Goal: Task Accomplishment & Management: Complete application form

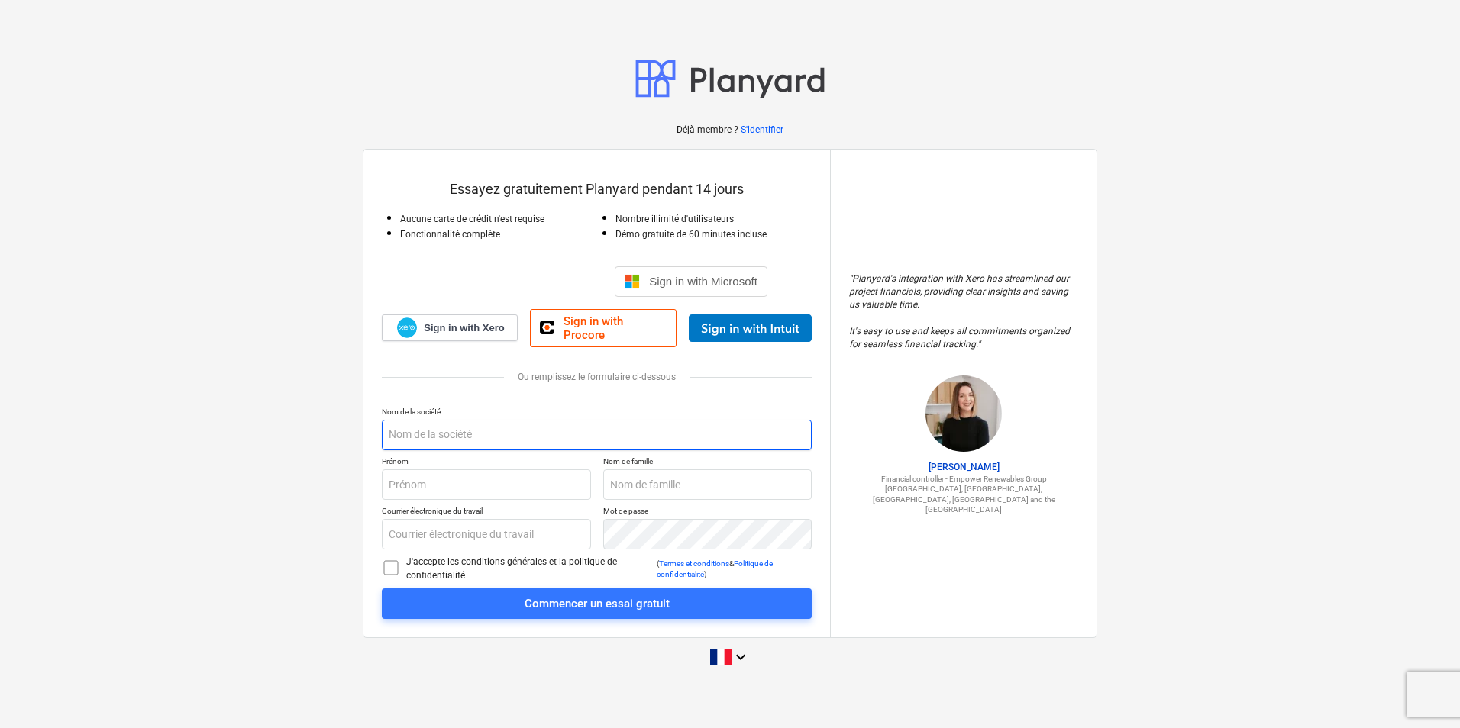
click at [436, 431] on input "text" at bounding box center [597, 435] width 430 height 31
type input "Coffrage Évolution Inc"
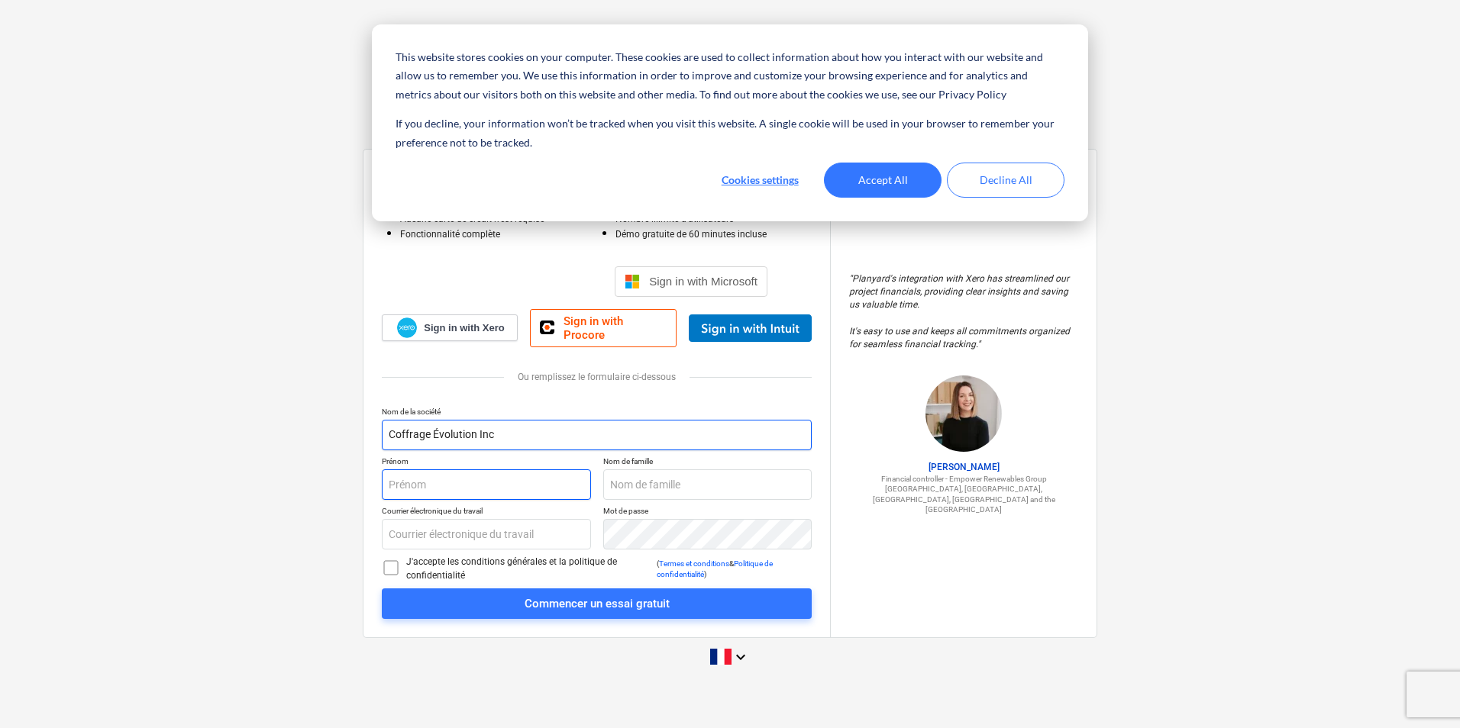
type input "[PERSON_NAME]"
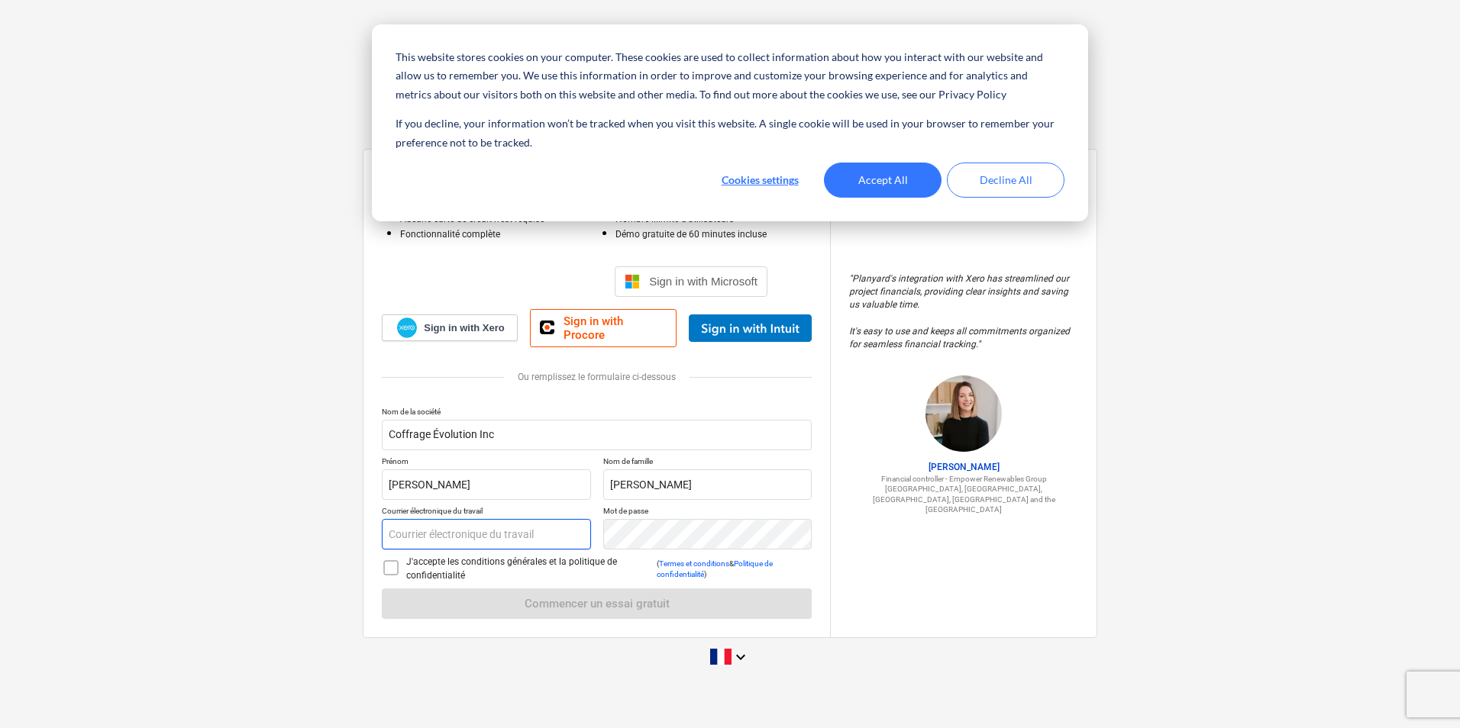
click at [473, 525] on input "text" at bounding box center [486, 534] width 209 height 31
click at [483, 523] on input "text" at bounding box center [486, 534] width 209 height 31
type input "ac"
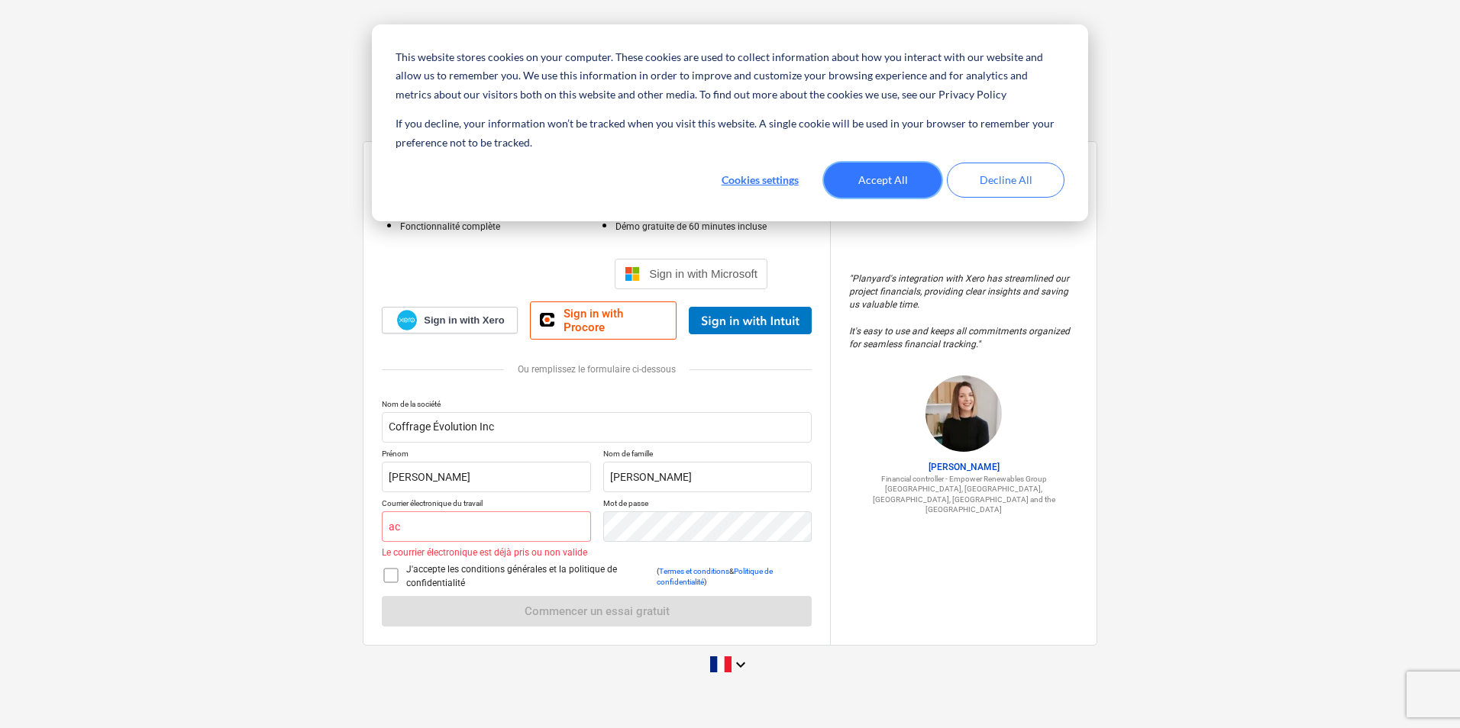
click at [893, 185] on button "Accept All" at bounding box center [883, 180] width 118 height 35
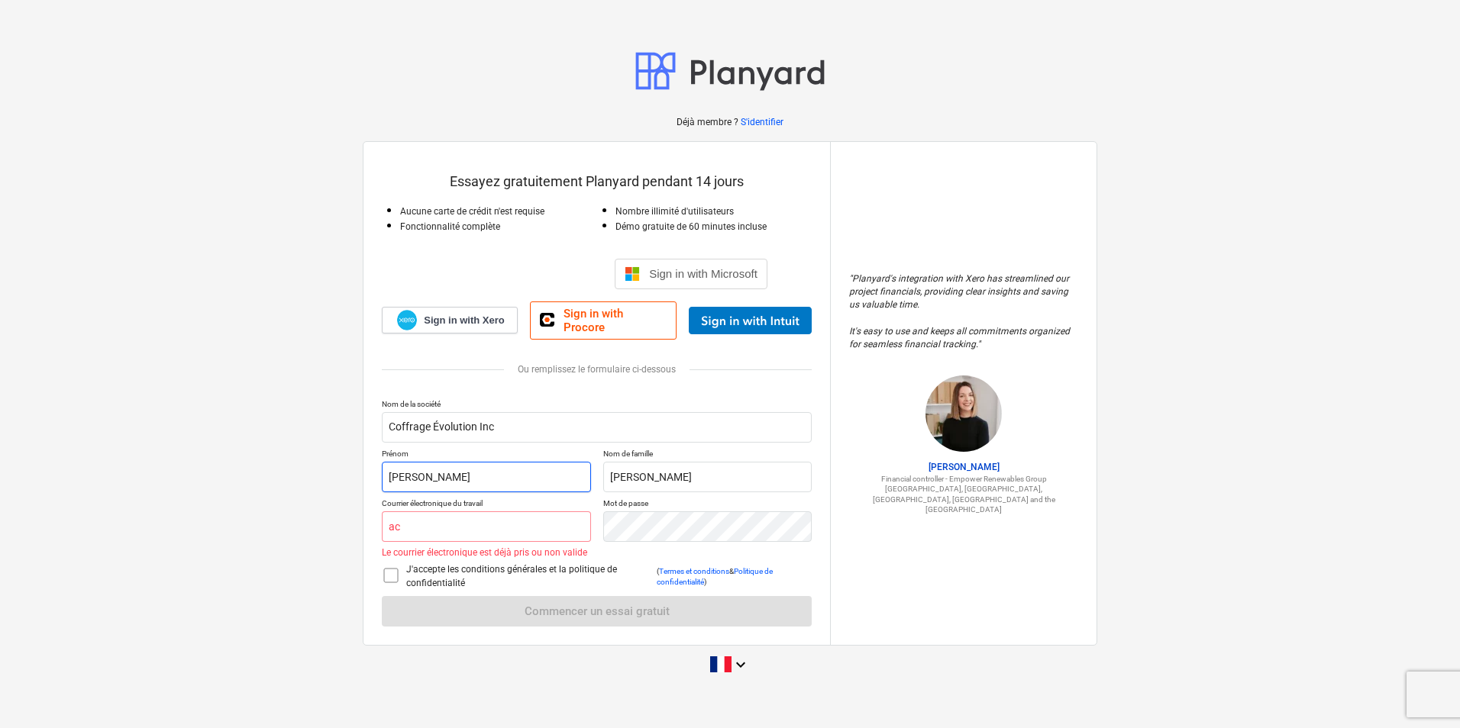
click at [470, 466] on input "[PERSON_NAME]" at bounding box center [486, 477] width 209 height 31
drag, startPoint x: 777, startPoint y: 465, endPoint x: 543, endPoint y: 467, distance: 234.4
click at [543, 467] on div "Prénom [PERSON_NAME] Nom de famille [PERSON_NAME]" at bounding box center [597, 471] width 430 height 44
type input "[PERSON_NAME]"
click at [447, 520] on input "ac" at bounding box center [486, 527] width 209 height 31
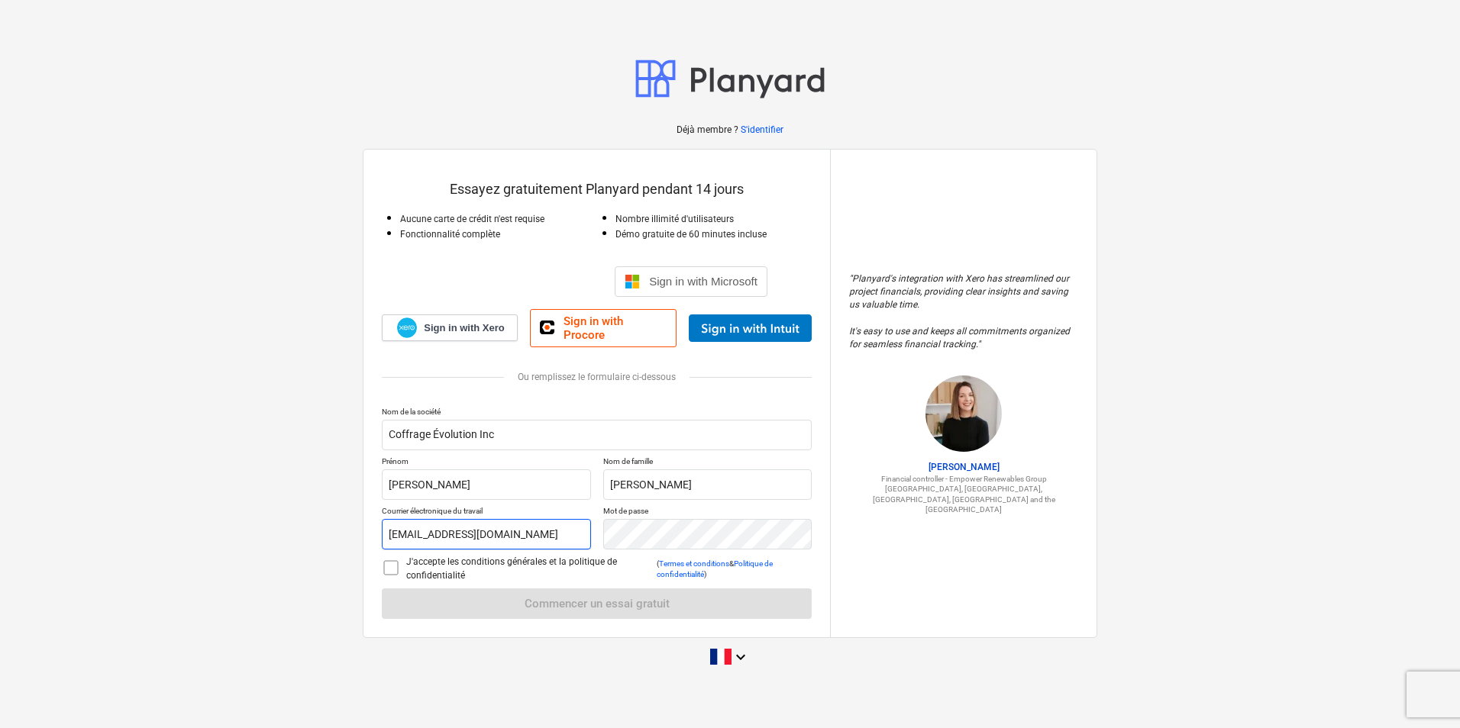
type input "[EMAIL_ADDRESS][DOMAIN_NAME]"
click at [657, 513] on p "Mot de passe" at bounding box center [707, 512] width 209 height 13
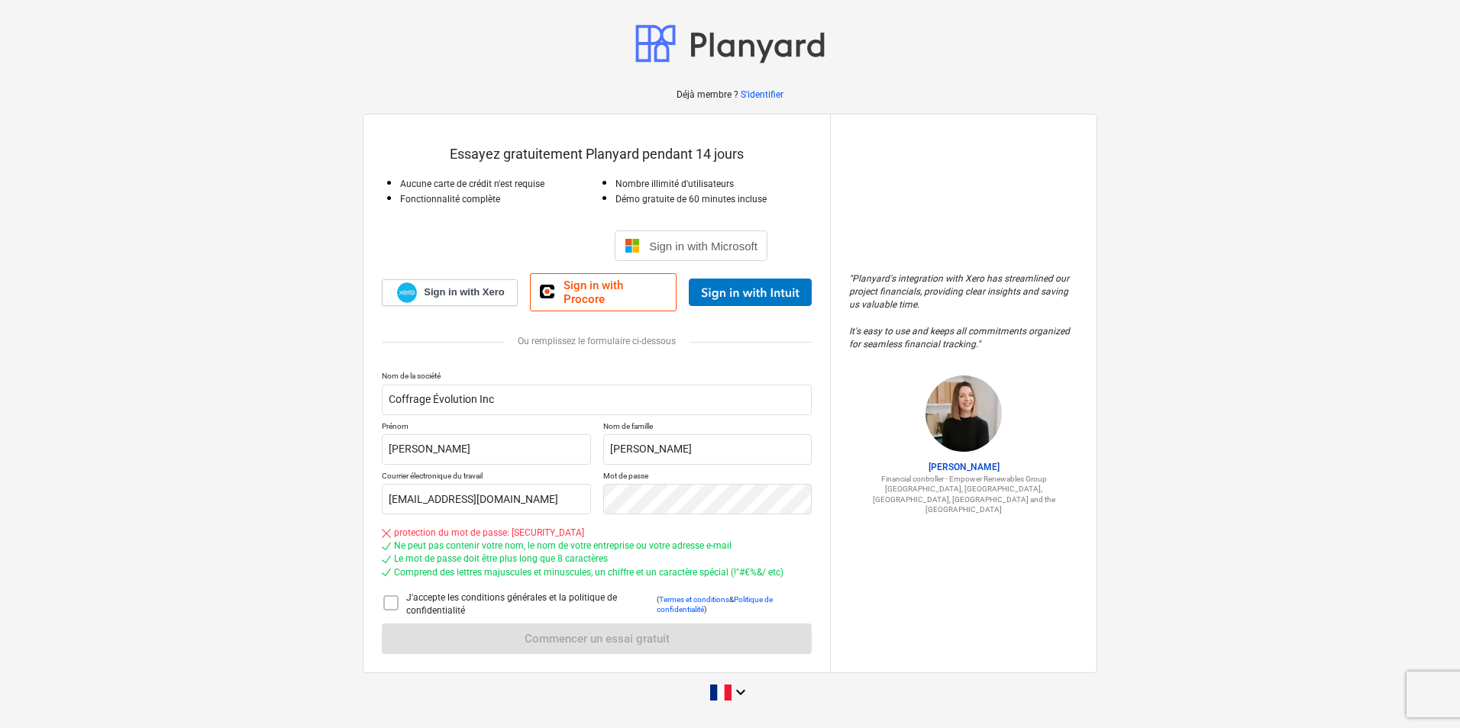
click at [391, 598] on icon at bounding box center [391, 603] width 18 height 18
click at [735, 357] on div at bounding box center [597, 359] width 430 height 24
click at [454, 323] on div at bounding box center [597, 324] width 430 height 24
click at [523, 637] on div "Nom de la société Coffrage Évolution Inc Prénom [PERSON_NAME] Nom de famille [P…" at bounding box center [597, 512] width 430 height 283
click at [522, 636] on div "Nom de la société Coffrage Évolution Inc Prénom [PERSON_NAME] Nom de famille [P…" at bounding box center [597, 512] width 430 height 283
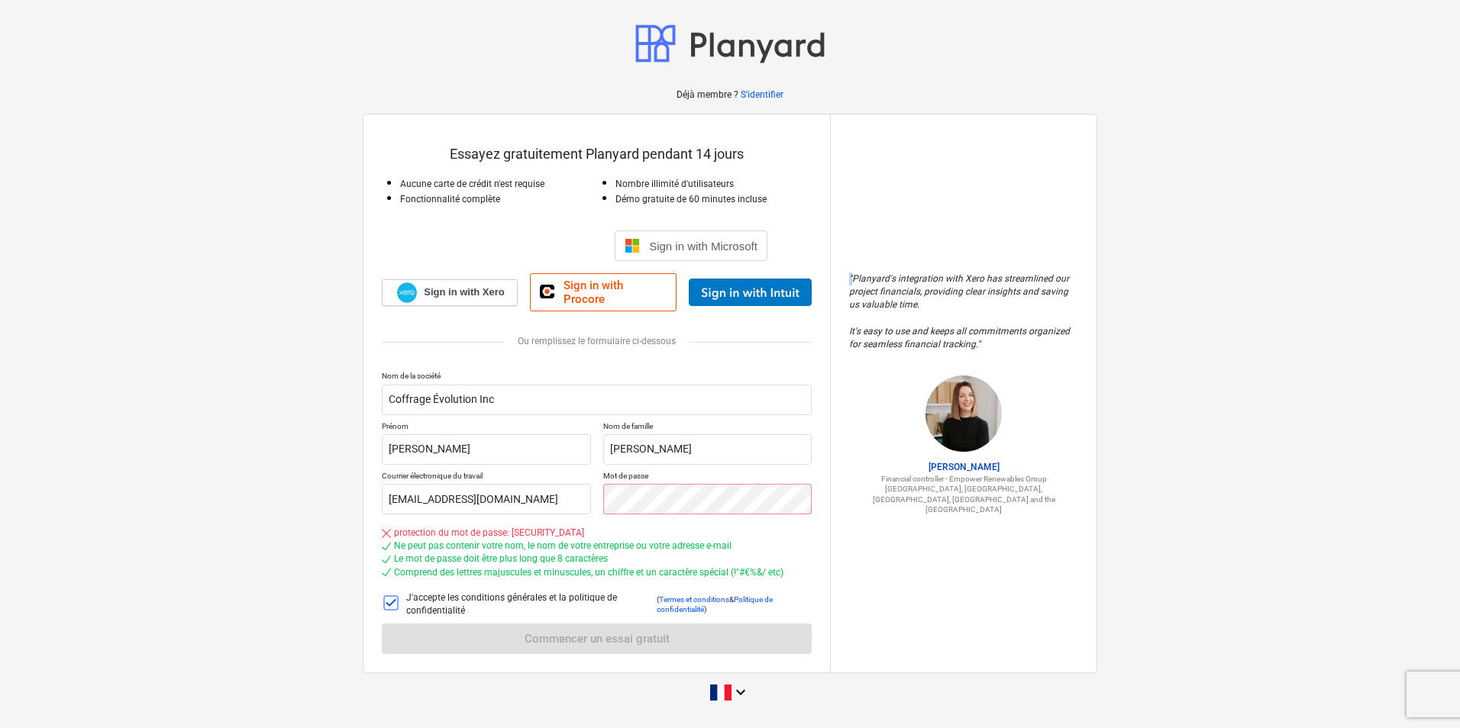
click at [522, 635] on div "Nom de la société Coffrage Évolution Inc Prénom [PERSON_NAME] Nom de famille [P…" at bounding box center [597, 512] width 430 height 283
click at [985, 224] on div "" Planyard's integration with Xero has streamlined our project financials, prov…" at bounding box center [963, 394] width 266 height 558
click at [500, 631] on div "Nom de la société Coffrage Évolution Inc Prénom [PERSON_NAME] Nom de famille [P…" at bounding box center [597, 512] width 430 height 283
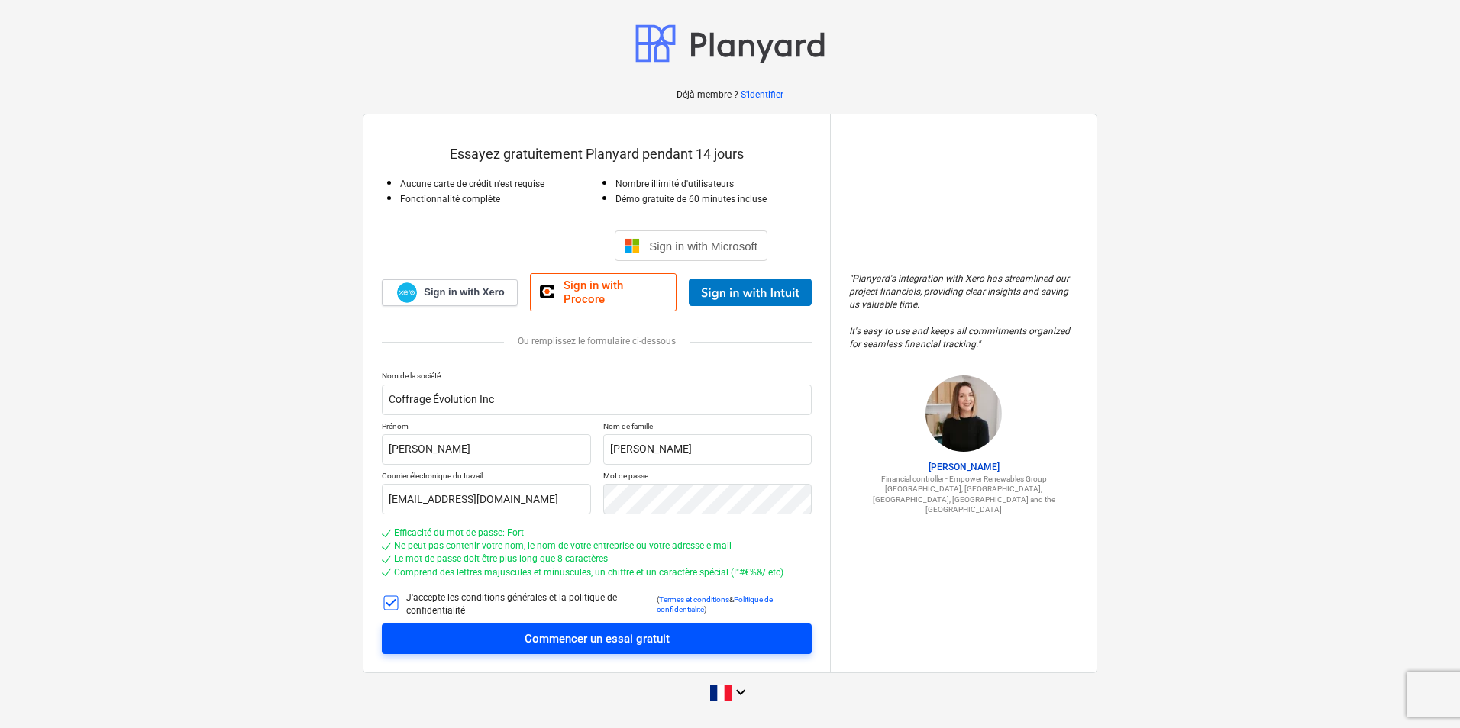
click at [674, 631] on span "Commencer un essai gratuit" at bounding box center [596, 639] width 393 height 20
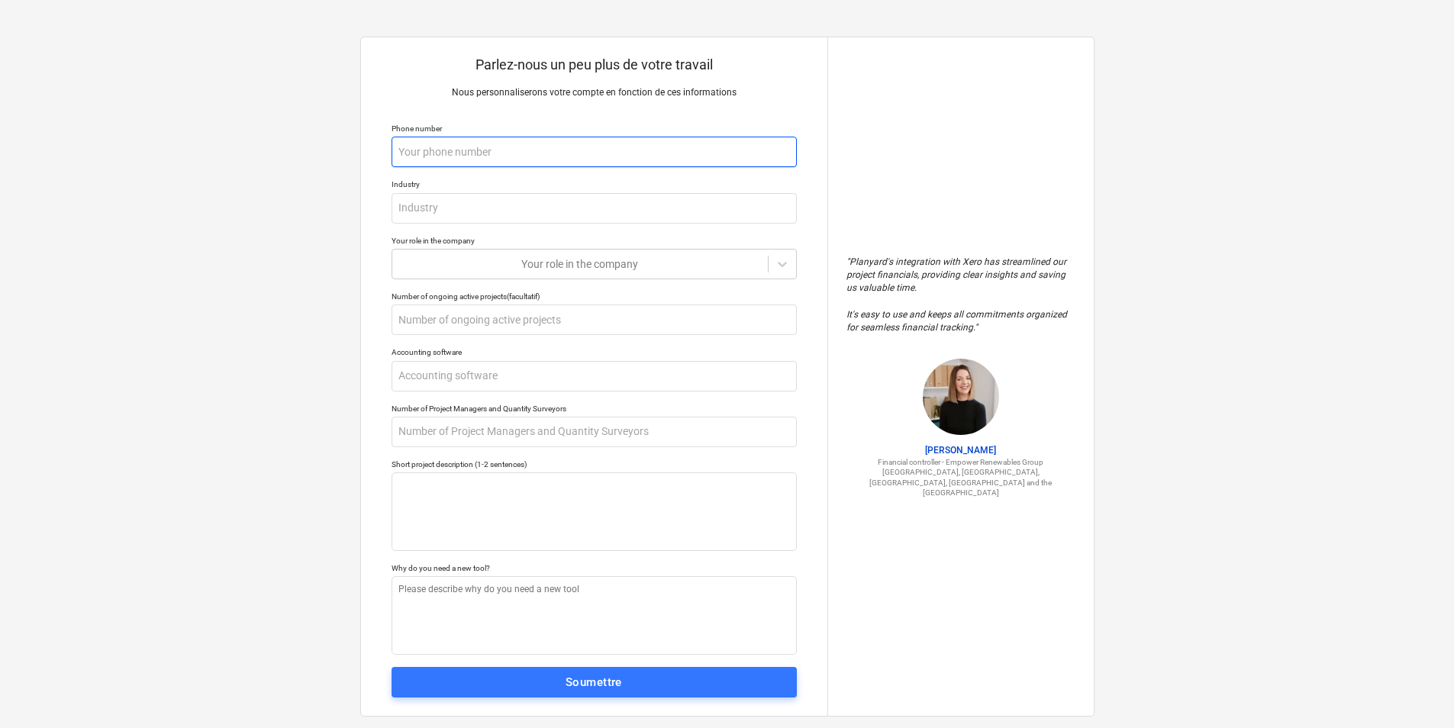
click at [513, 140] on input "text" at bounding box center [594, 152] width 405 height 31
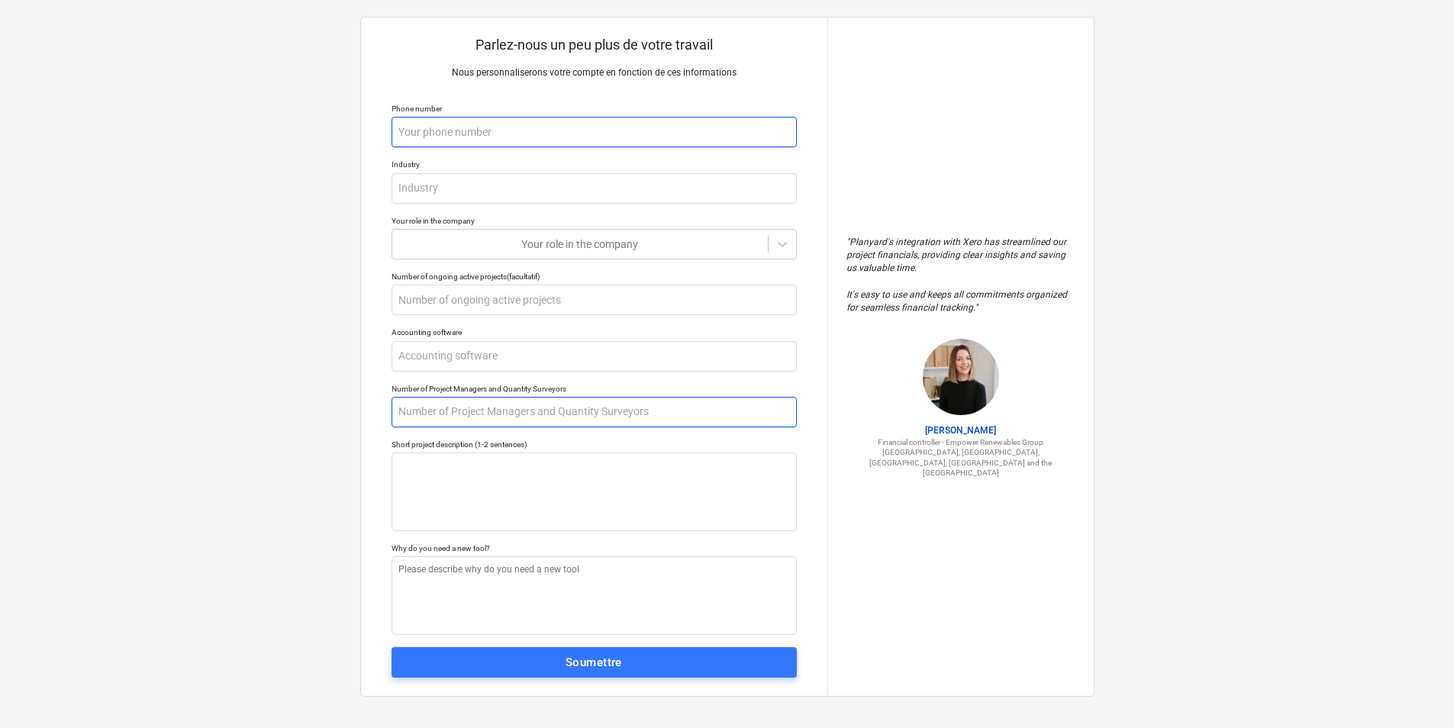
scroll to position [25, 0]
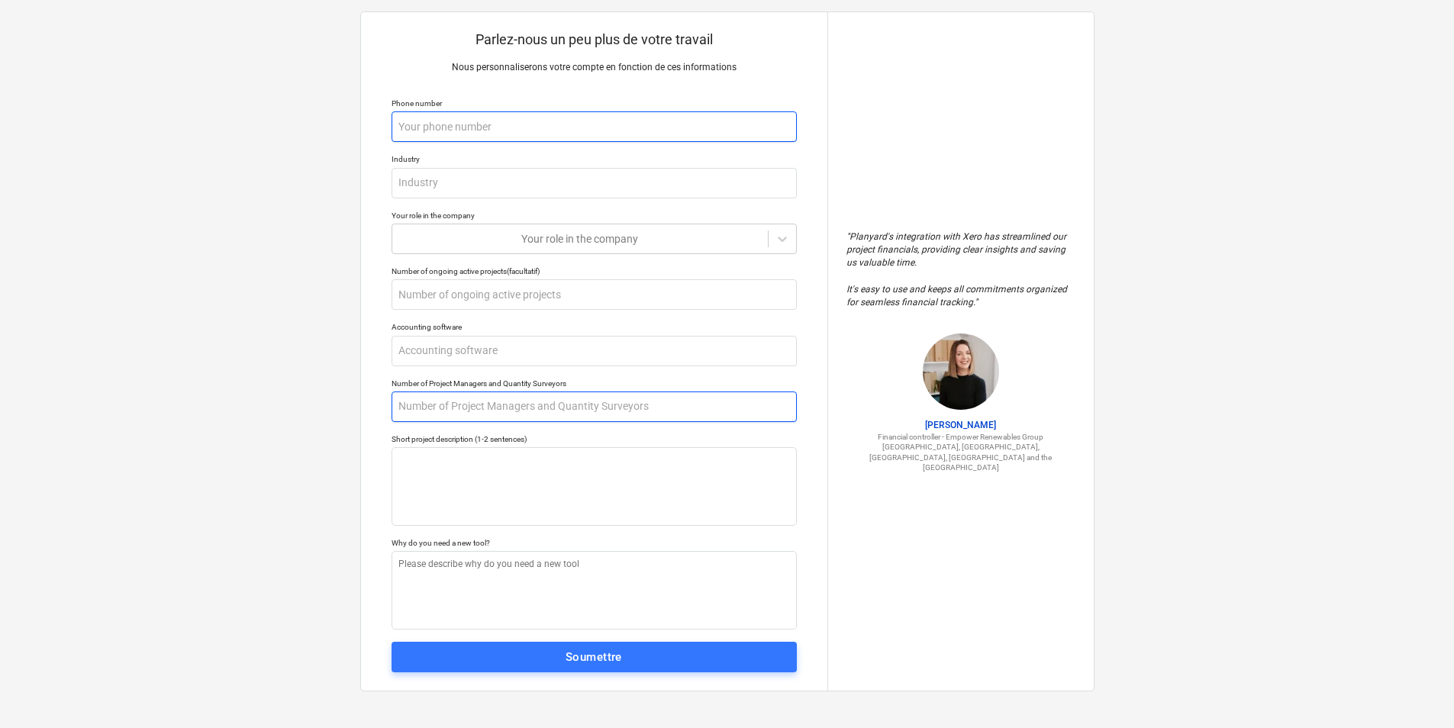
type textarea "x"
type input "8"
type textarea "x"
type input "81"
type textarea "x"
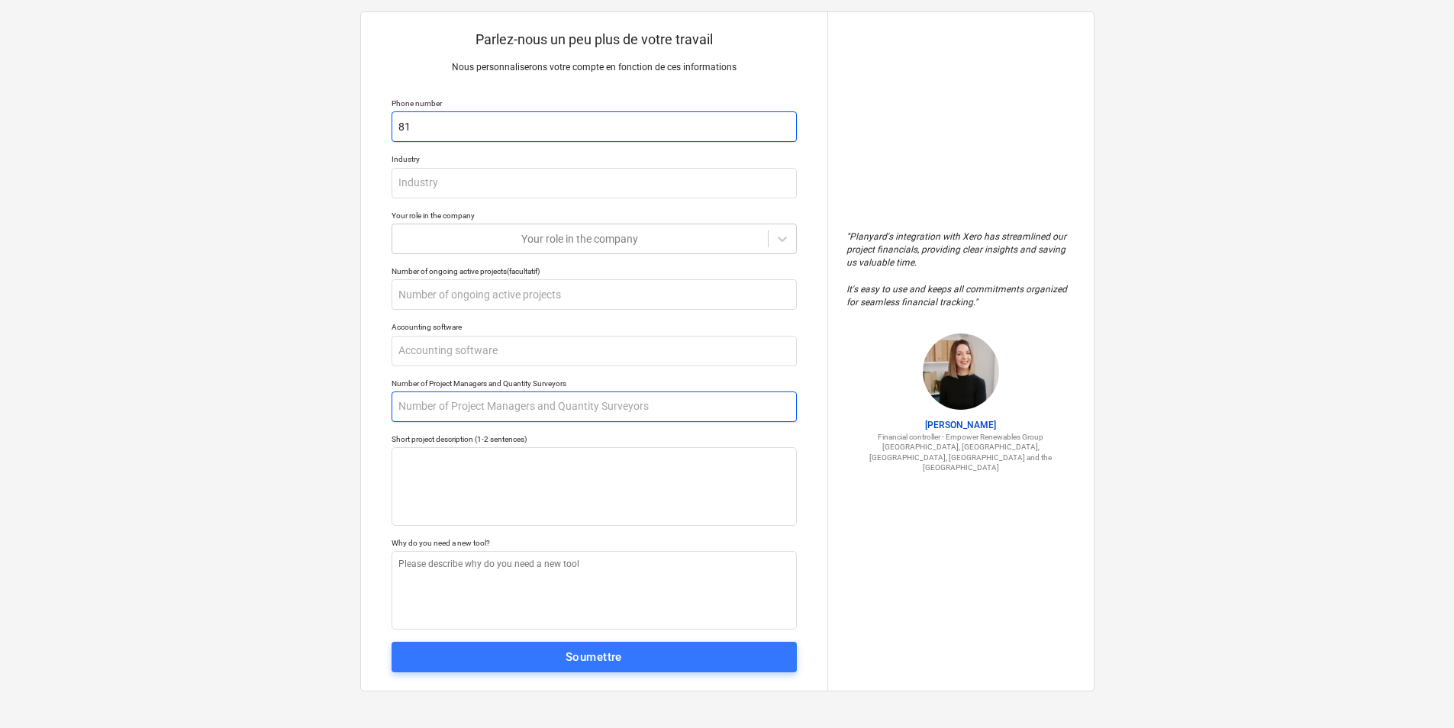
type input "819"
type textarea "x"
type input "8193"
type textarea "x"
type input "81932"
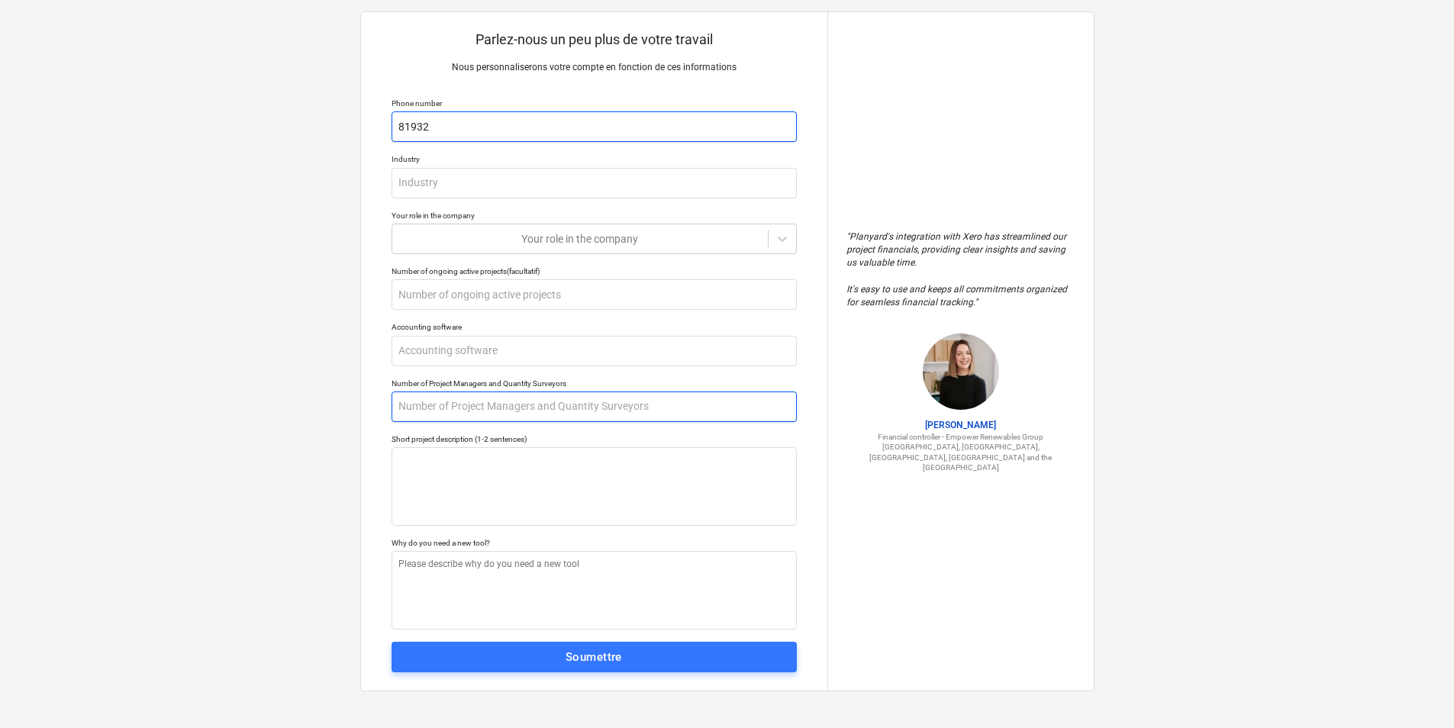
type textarea "x"
type input "819323"
type textarea "x"
type input "8193236"
type textarea "x"
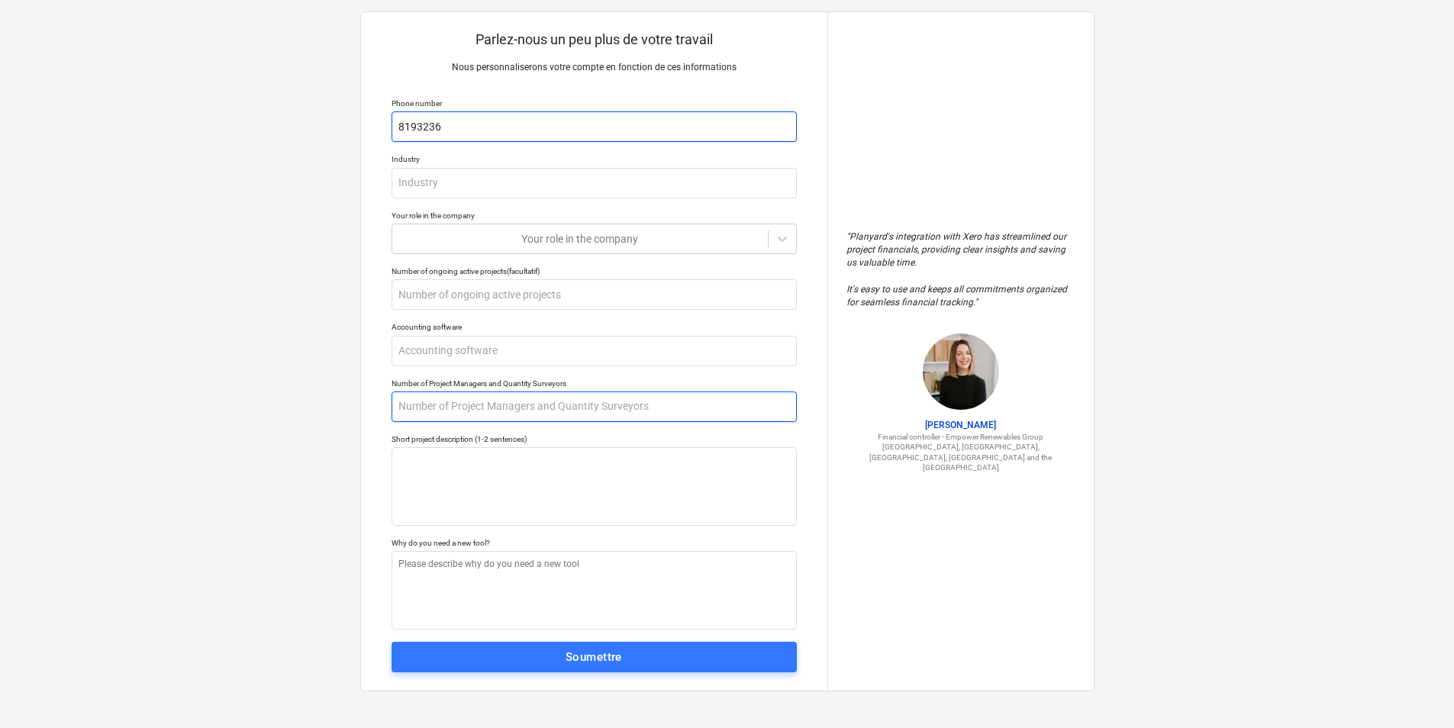
type input "81932360"
type textarea "x"
type input "819323609"
type textarea "x"
type input "8193236098"
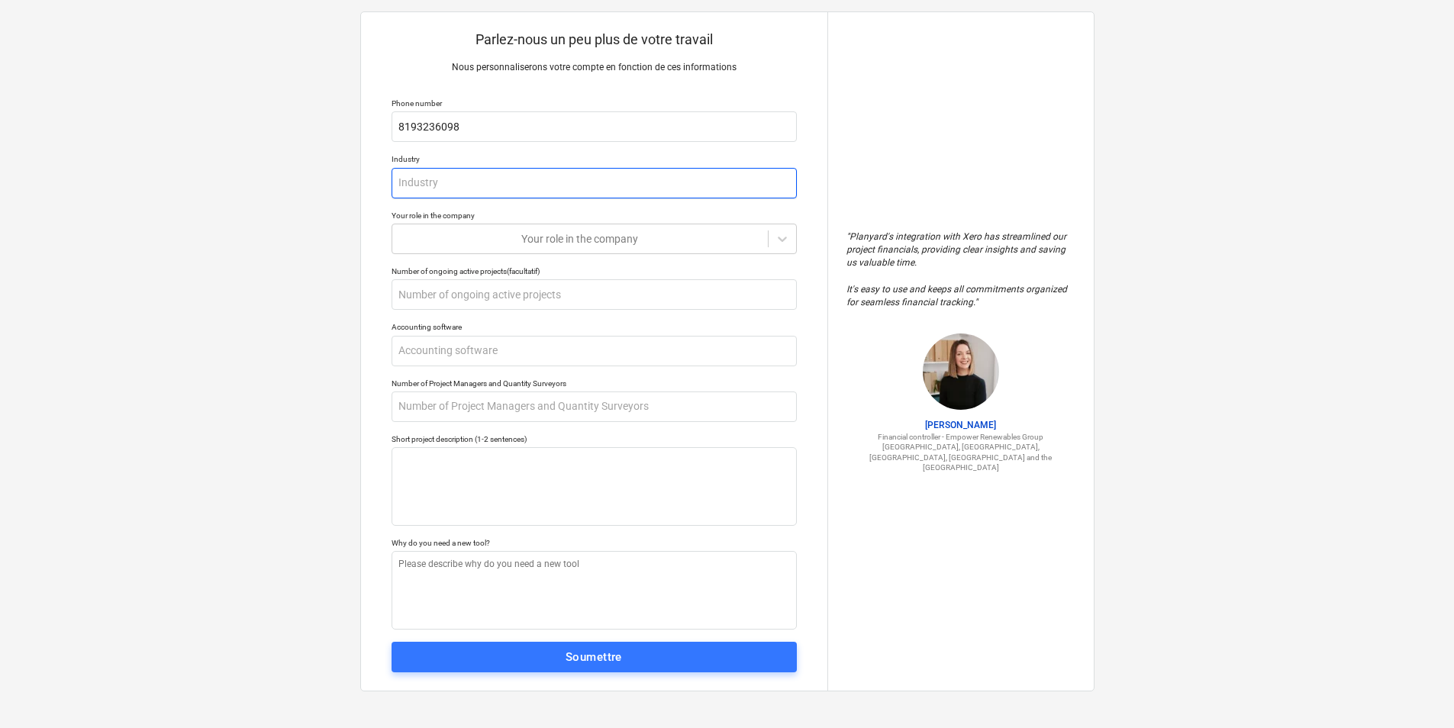
click at [428, 180] on input "text" at bounding box center [594, 183] width 405 height 31
type textarea "x"
type input "c"
type textarea "x"
type input "co"
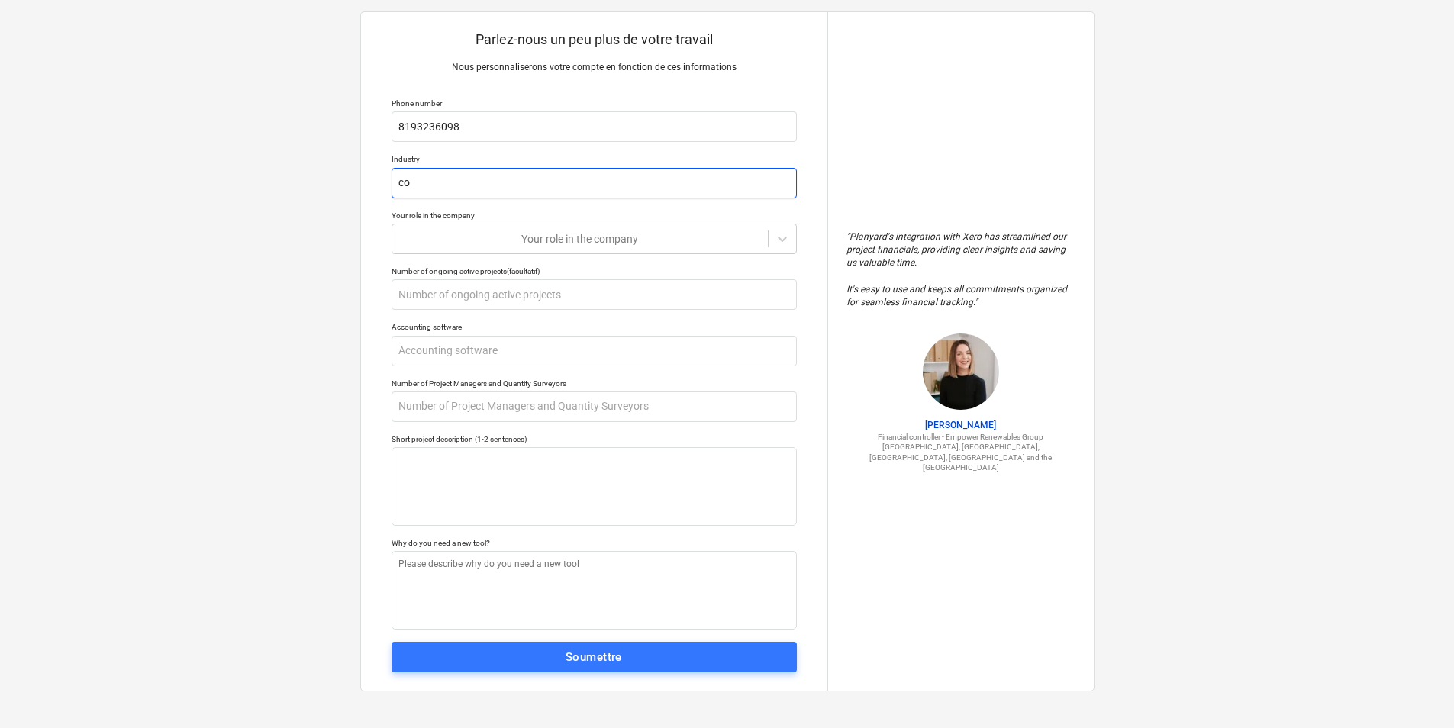
type textarea "x"
type input "con"
type textarea "x"
type input "cons"
type textarea "x"
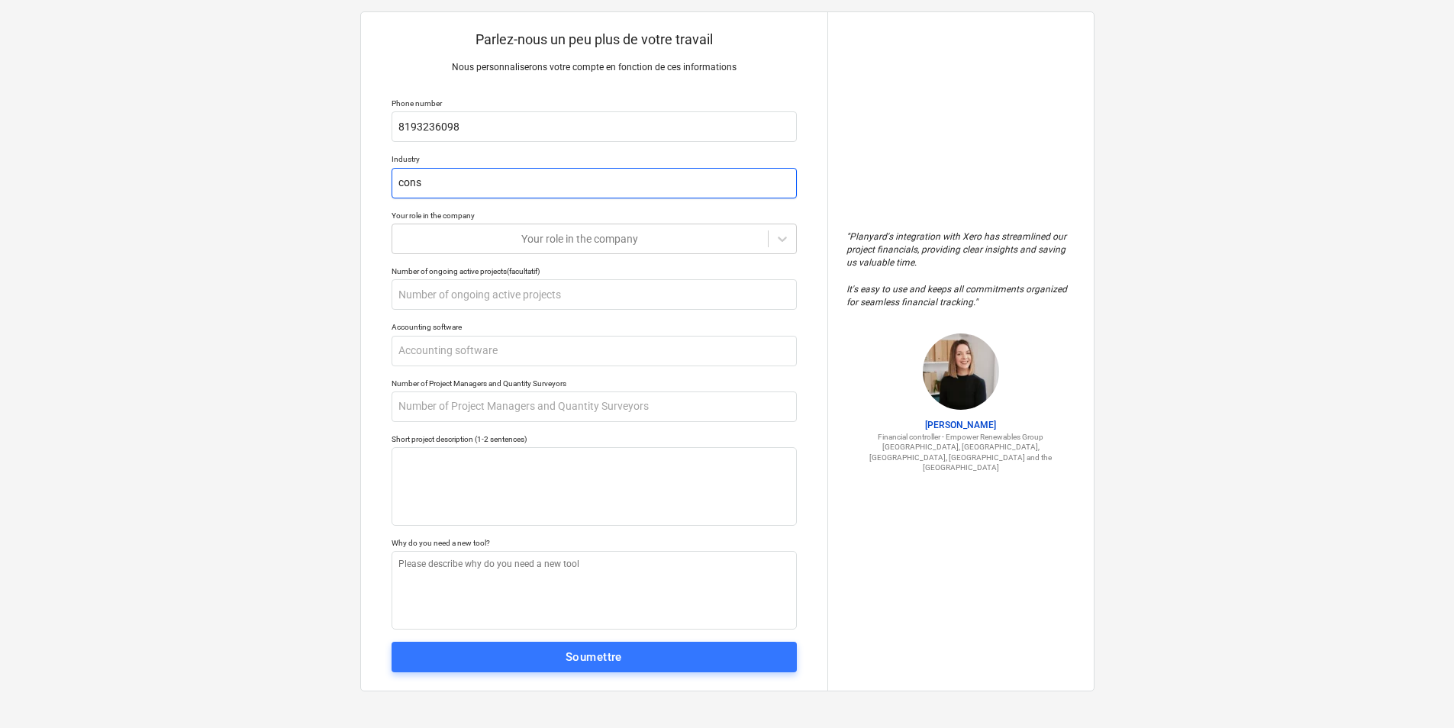
type input "const"
type textarea "x"
type input "constr"
type textarea "x"
type input "constru"
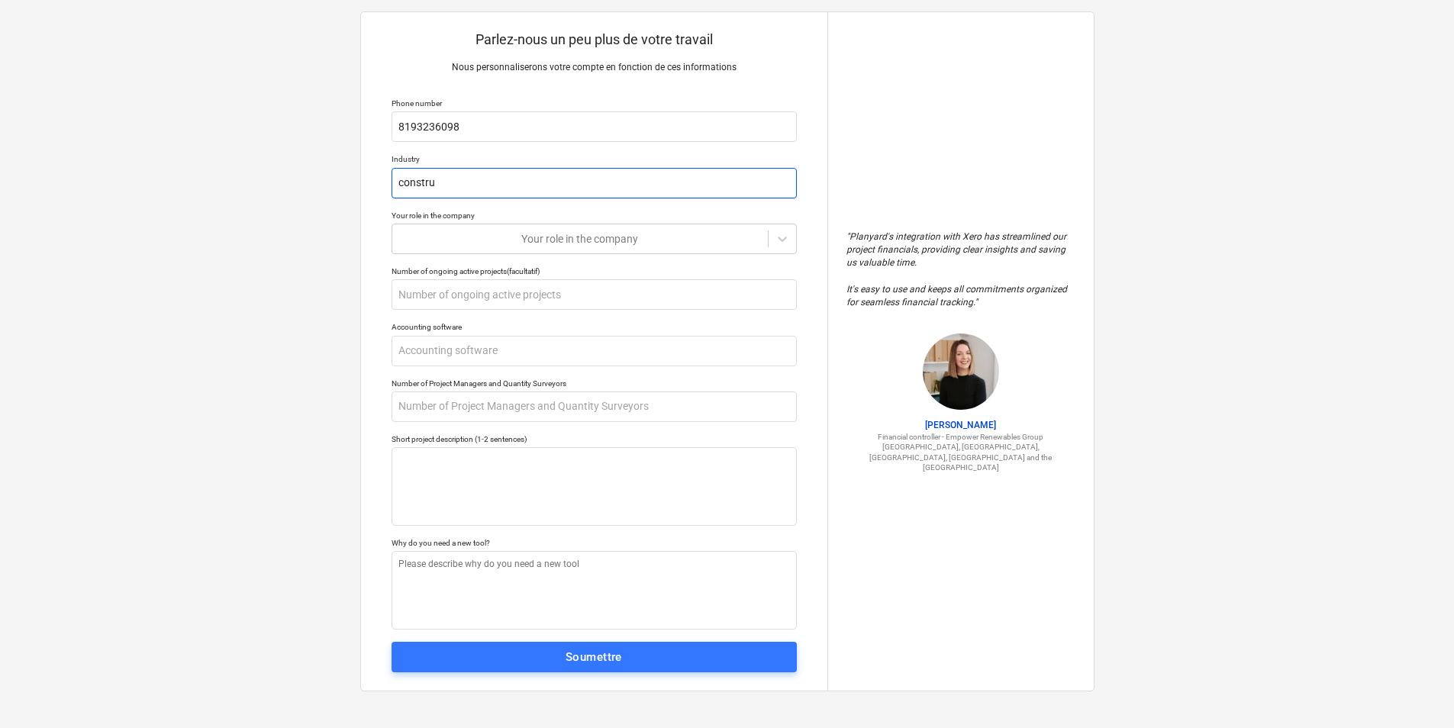
type textarea "x"
type input "construc"
type textarea "x"
type input "construct"
type textarea "x"
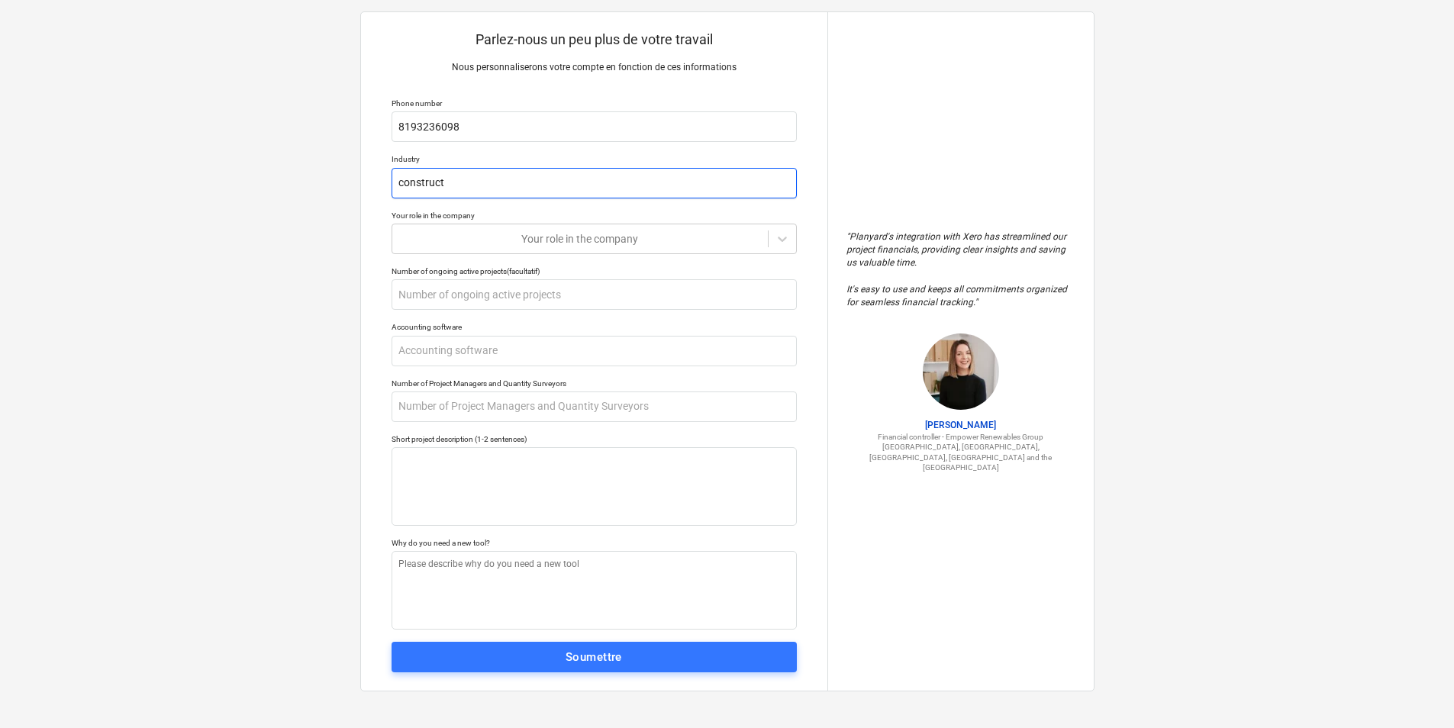
type input "constructi"
type textarea "x"
type input "construction"
type textarea "x"
type input "construction"
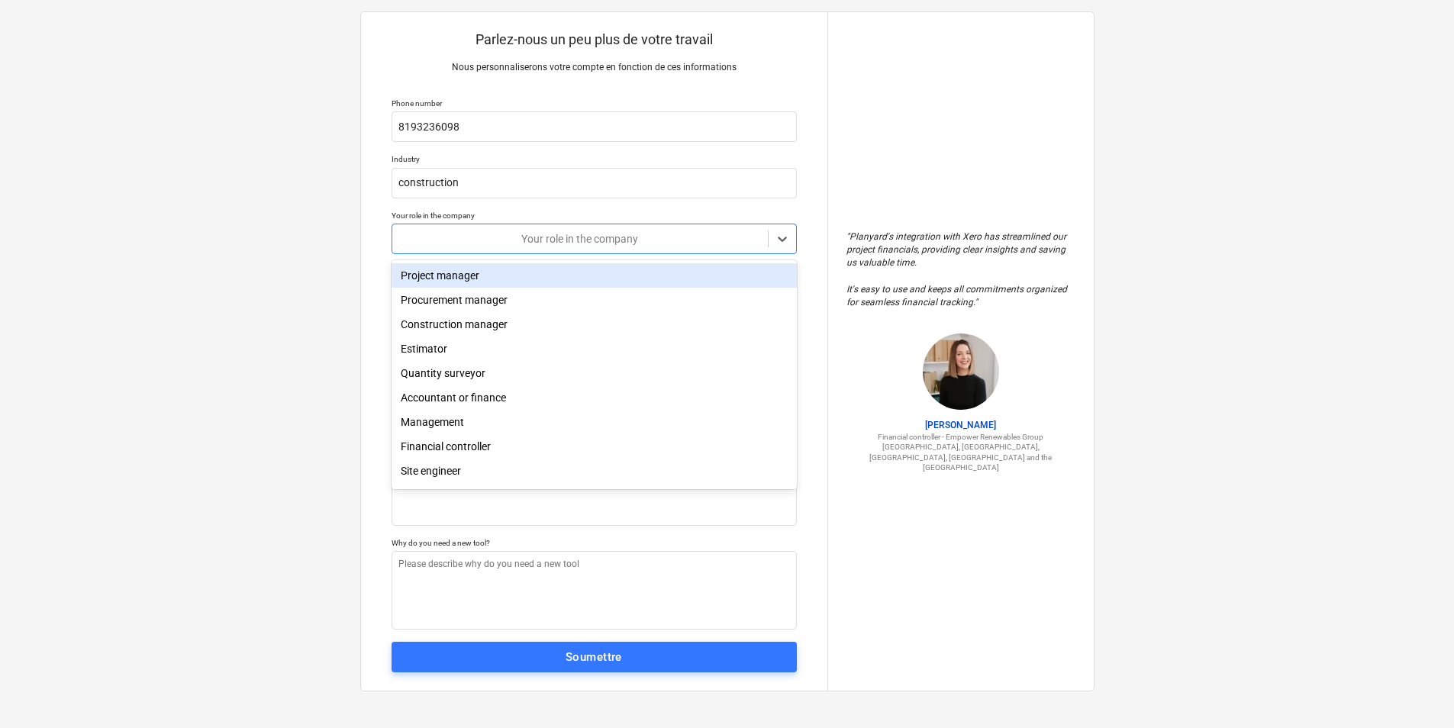
click at [593, 246] on div at bounding box center [580, 238] width 360 height 15
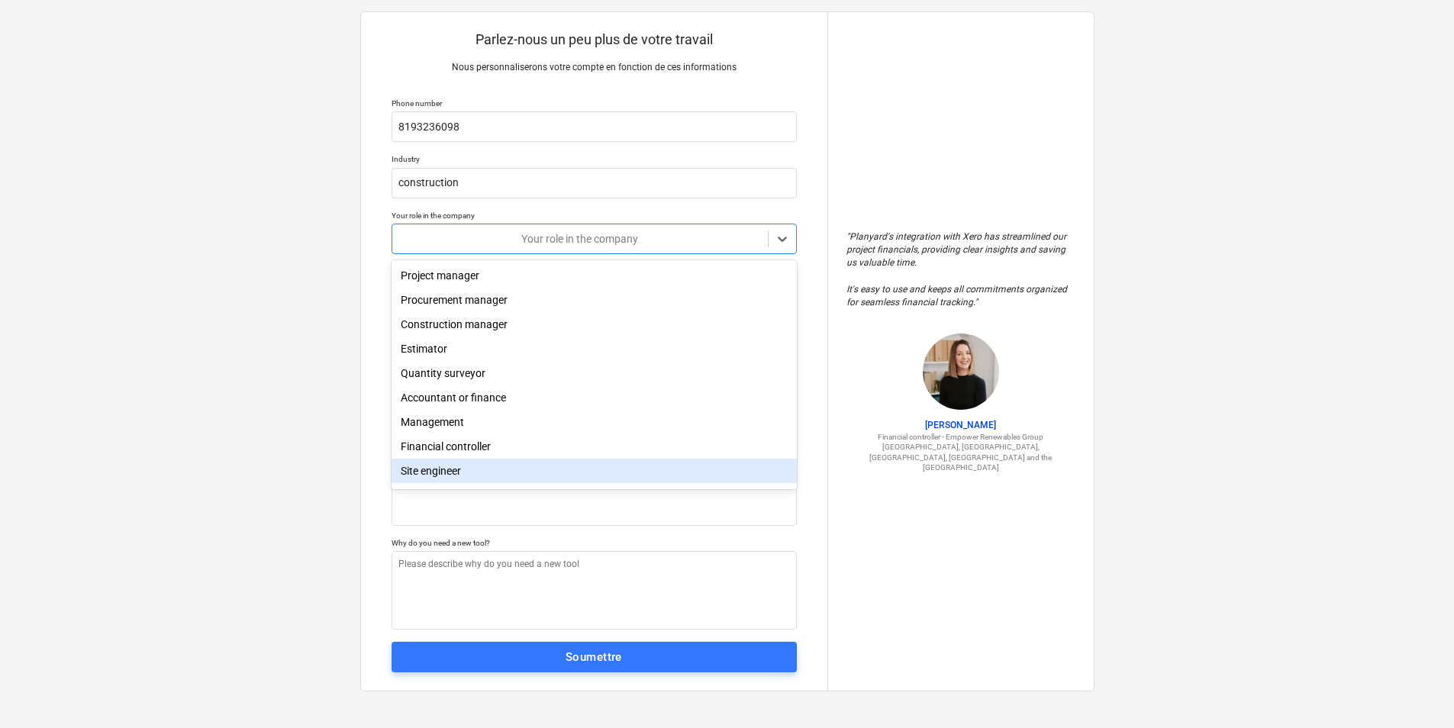
scroll to position [54, 0]
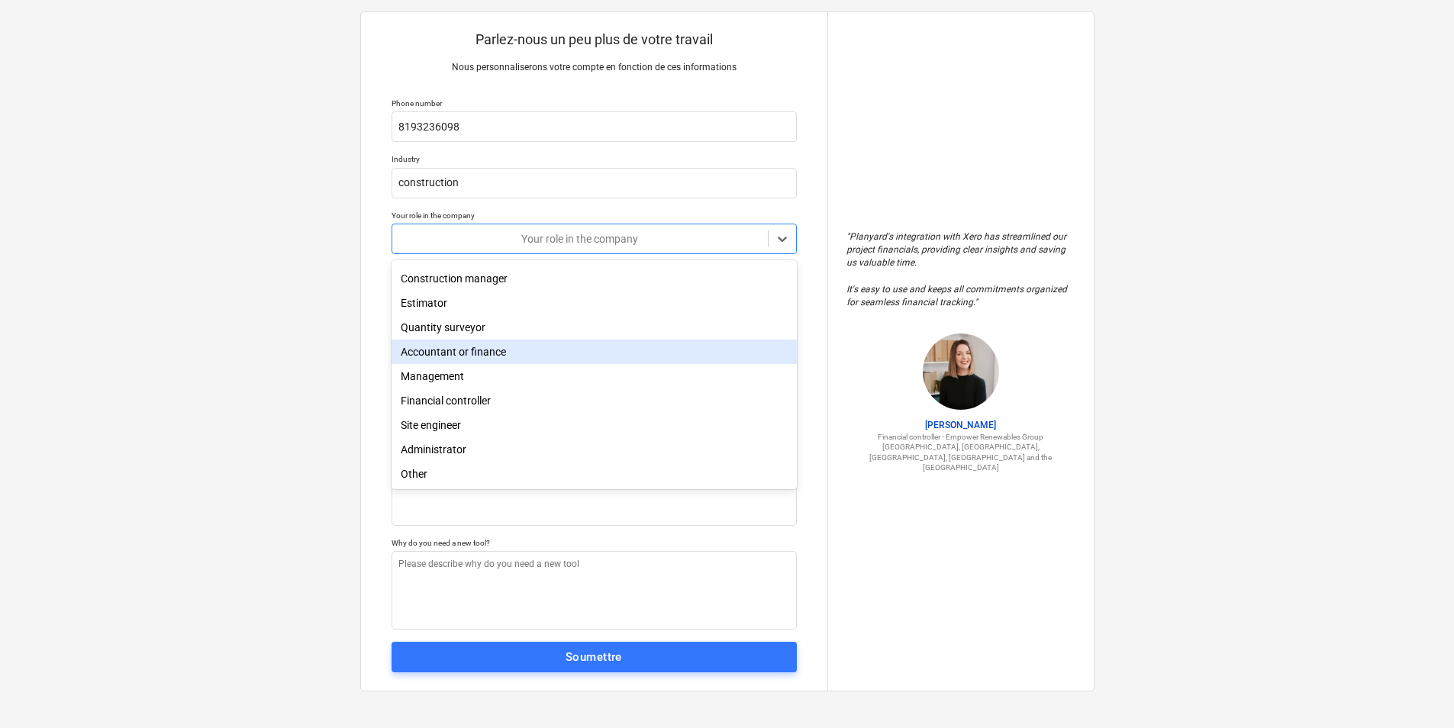
click at [505, 347] on div "Accountant or finance" at bounding box center [594, 352] width 405 height 24
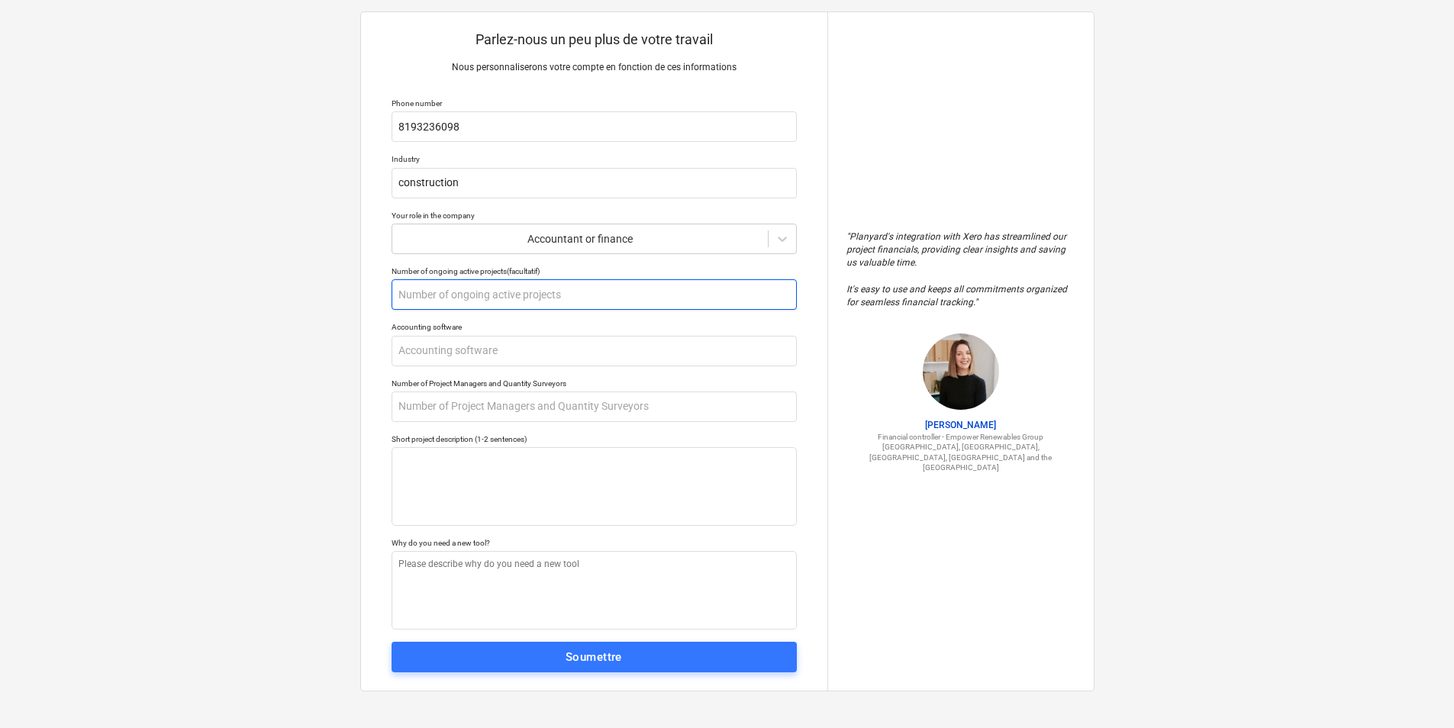
click at [464, 286] on input "text" at bounding box center [594, 294] width 405 height 31
type textarea "x"
type input "1"
type textarea "x"
type input "15"
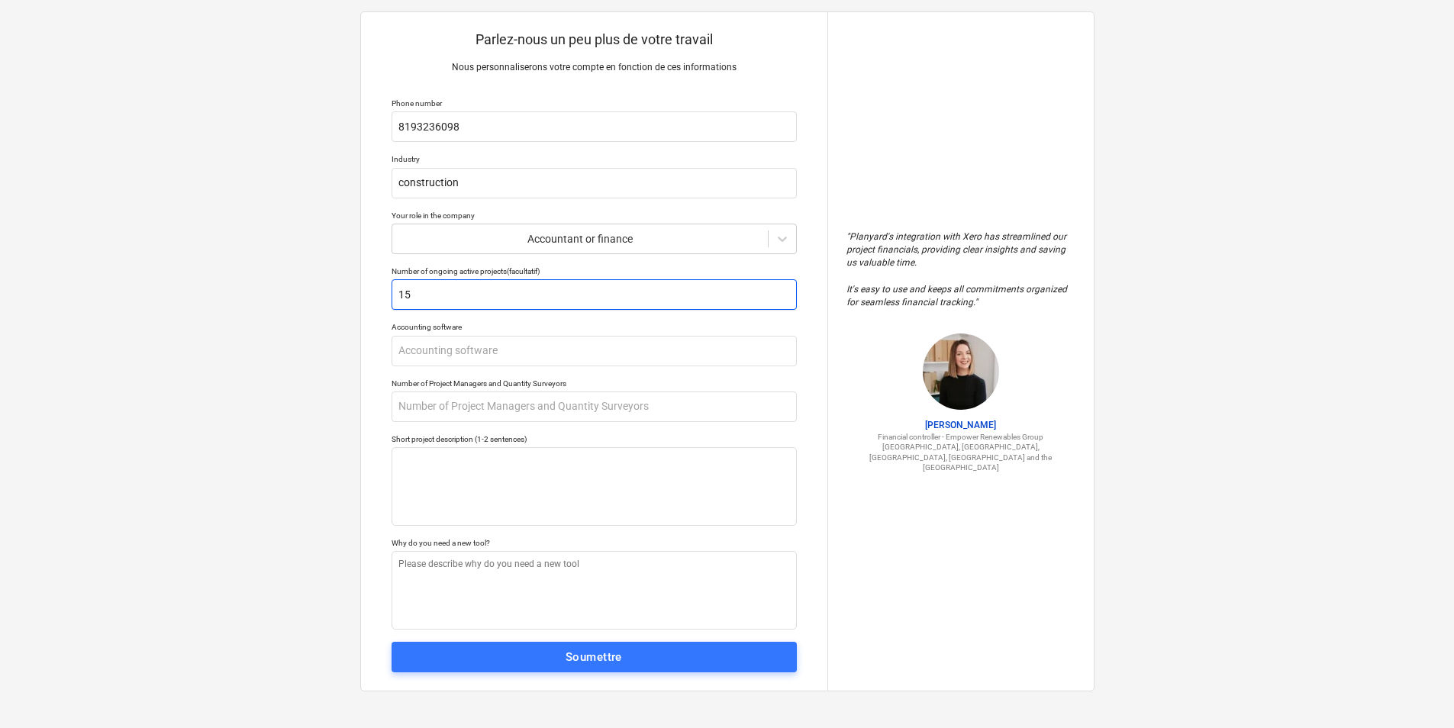
drag, startPoint x: 483, startPoint y: 299, endPoint x: 364, endPoint y: 298, distance: 119.1
click at [364, 298] on div "Parlez-nous un peu plus de votre travail Nous personnaliserons votre compte en …" at bounding box center [594, 351] width 467 height 679
type textarea "x"
type input "2"
type textarea "x"
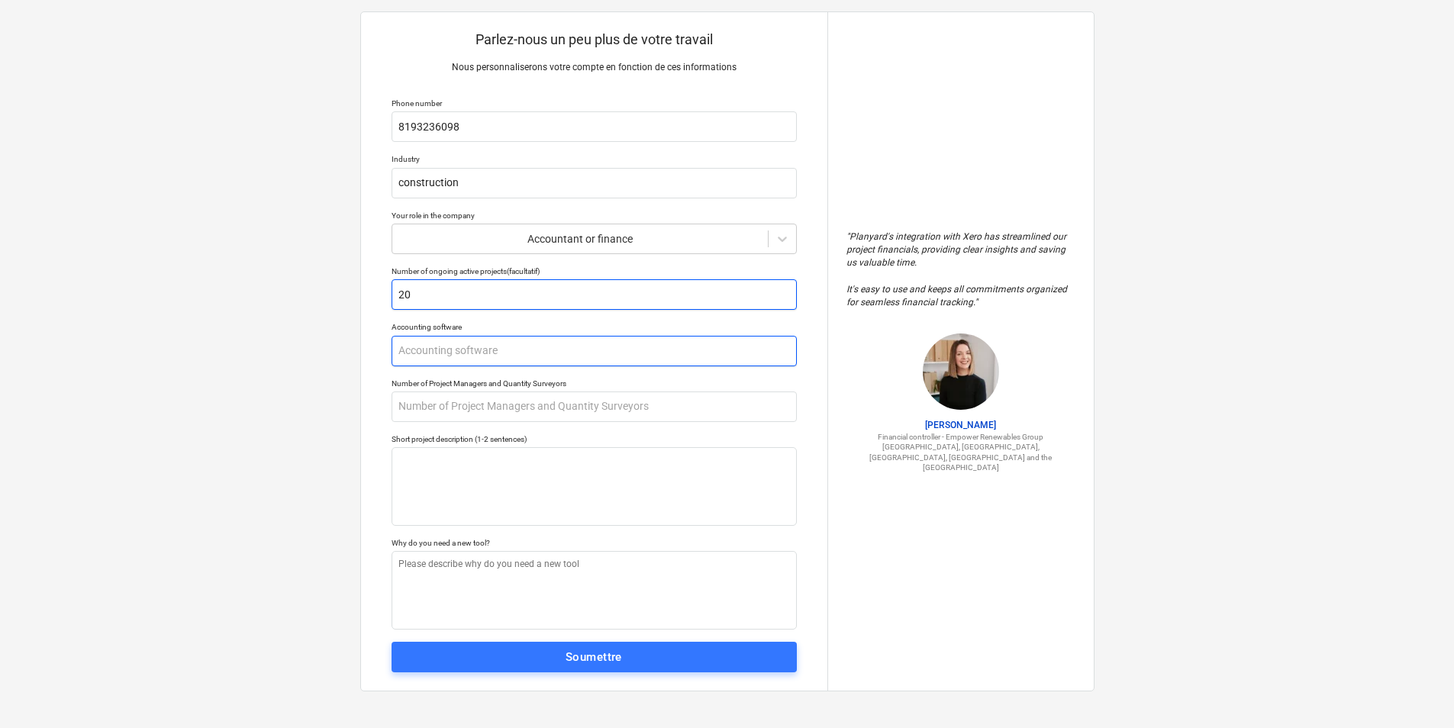
type input "20"
click at [415, 347] on input "text" at bounding box center [594, 351] width 405 height 31
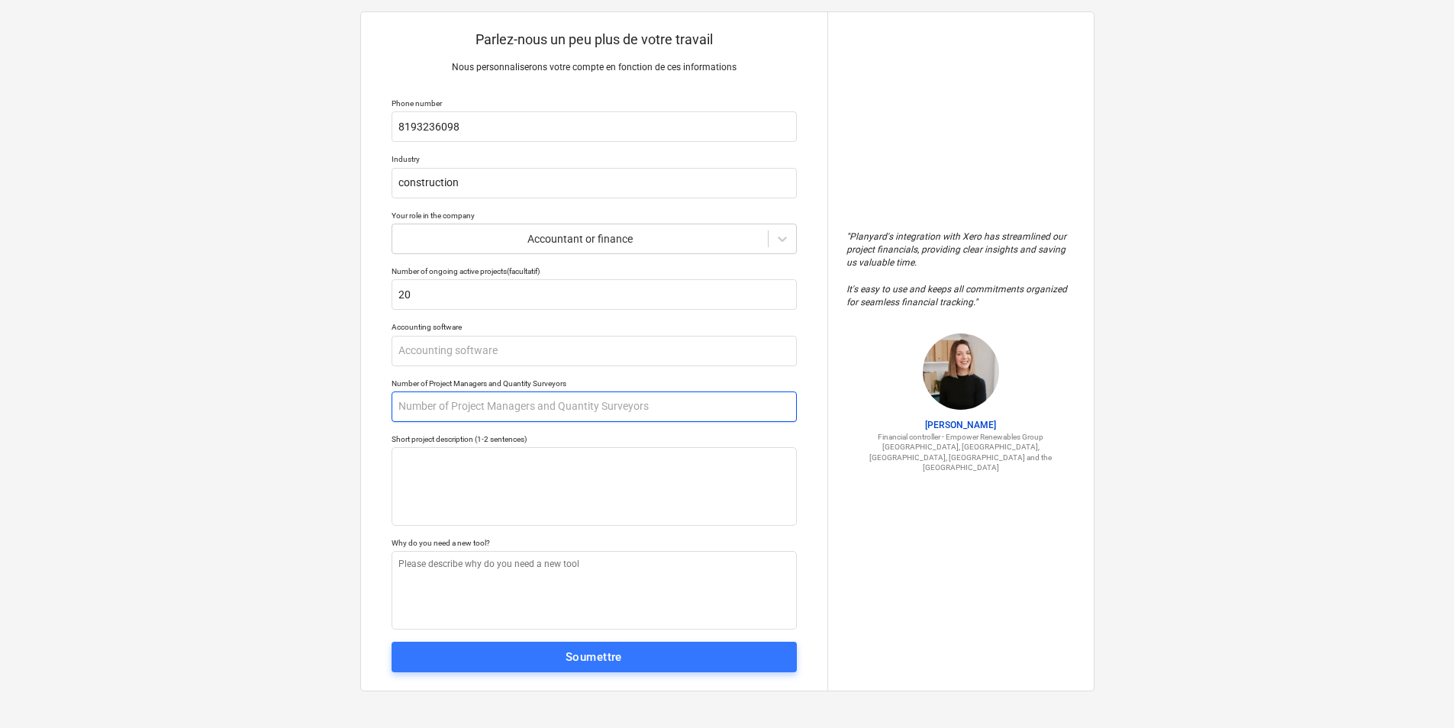
click at [439, 405] on input "text" at bounding box center [594, 407] width 405 height 31
click at [420, 357] on input "text" at bounding box center [594, 351] width 405 height 31
type textarea "x"
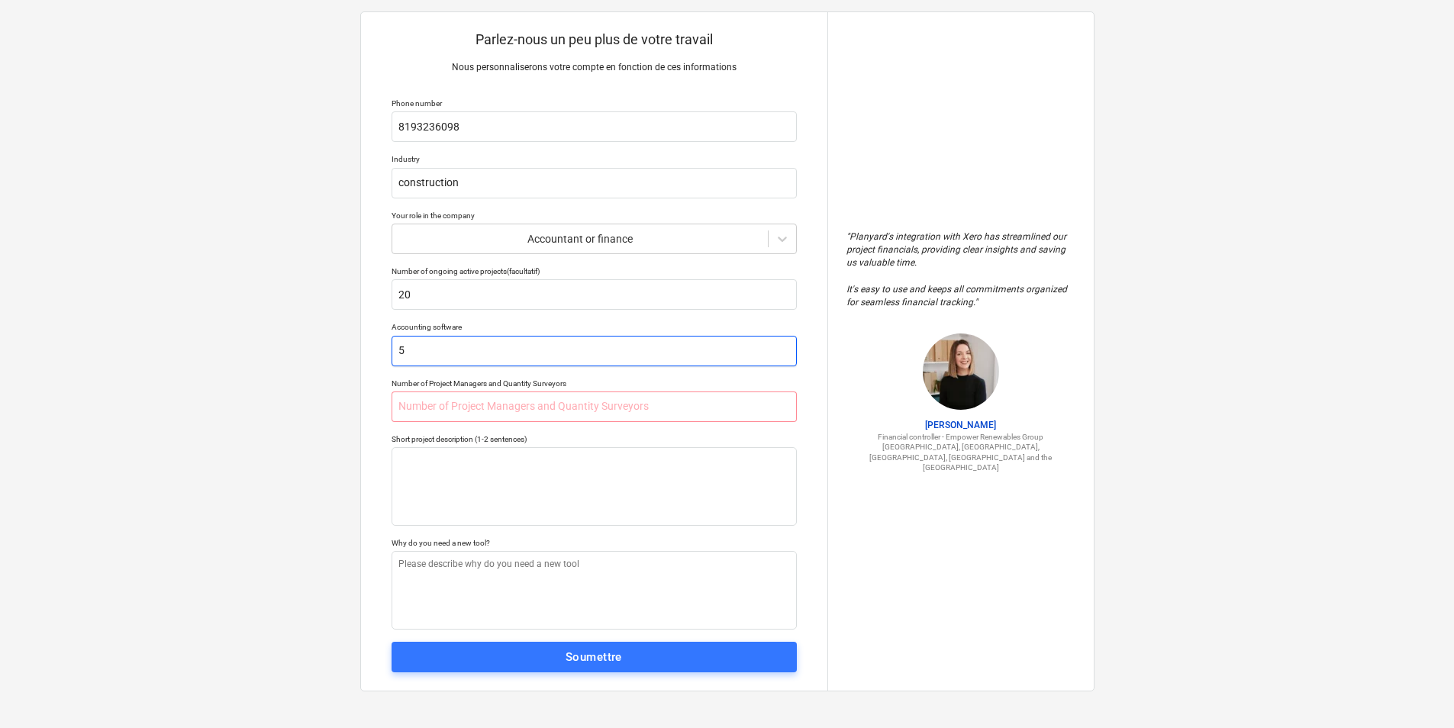
type input "5"
click at [658, 437] on div "Short project description (1-2 sentences)" at bounding box center [594, 439] width 405 height 10
click at [619, 403] on input "text" at bounding box center [594, 407] width 405 height 31
type textarea "x"
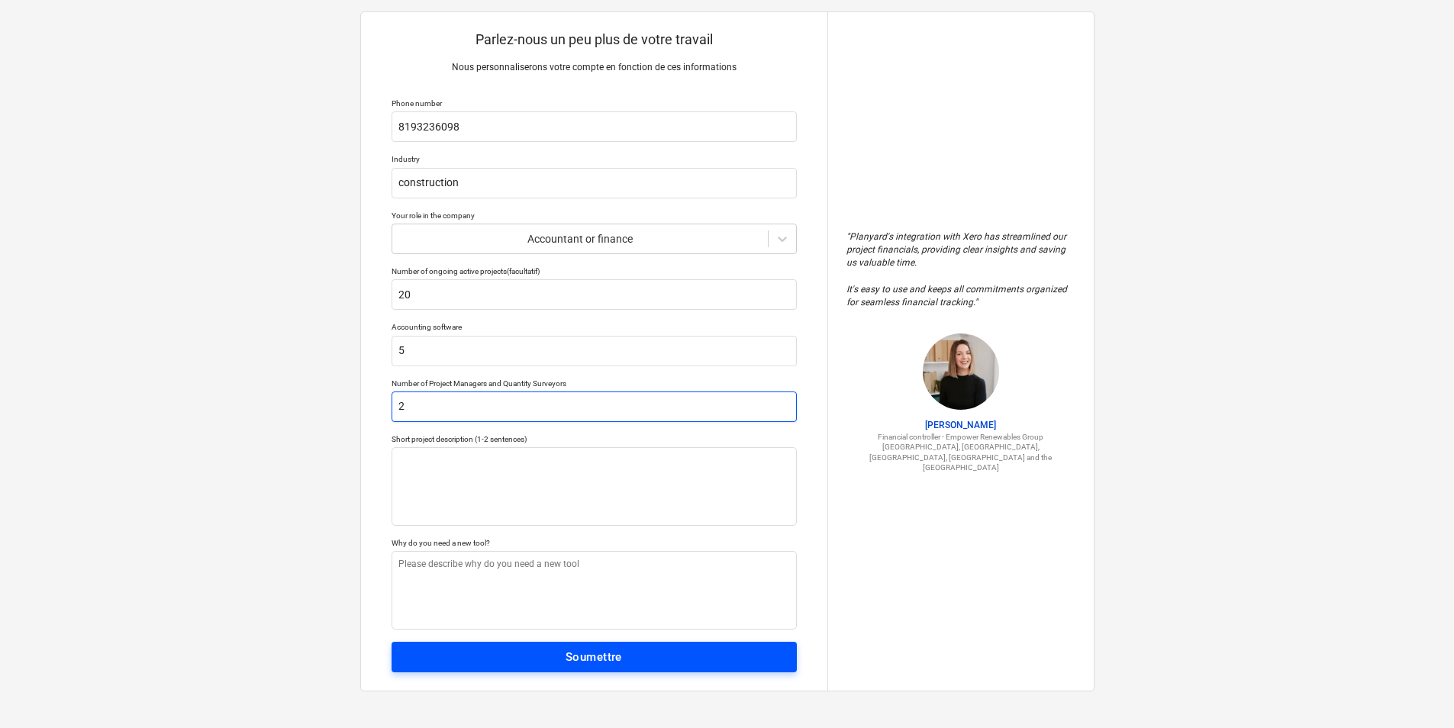
type input "2"
click at [529, 660] on span "Soumettre" at bounding box center [594, 657] width 372 height 20
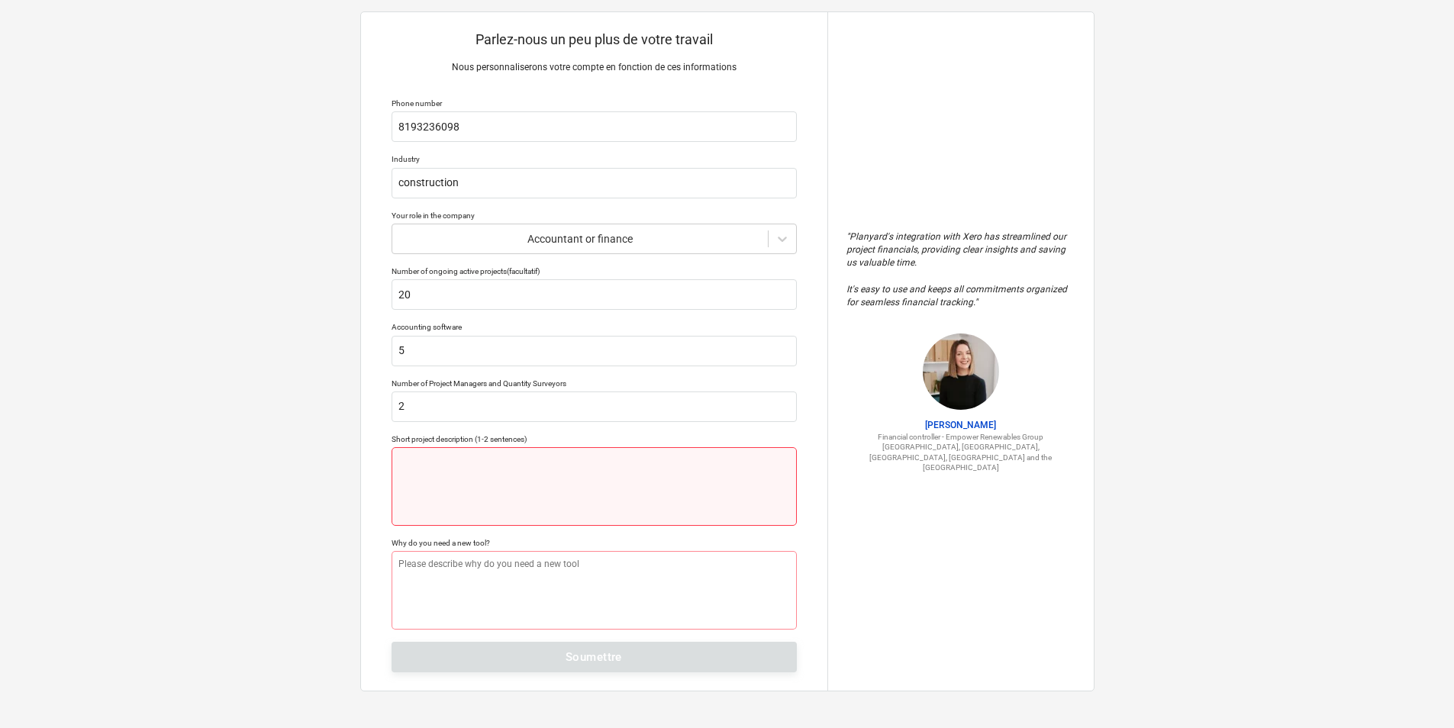
click at [476, 489] on textarea at bounding box center [594, 486] width 405 height 79
type textarea "x"
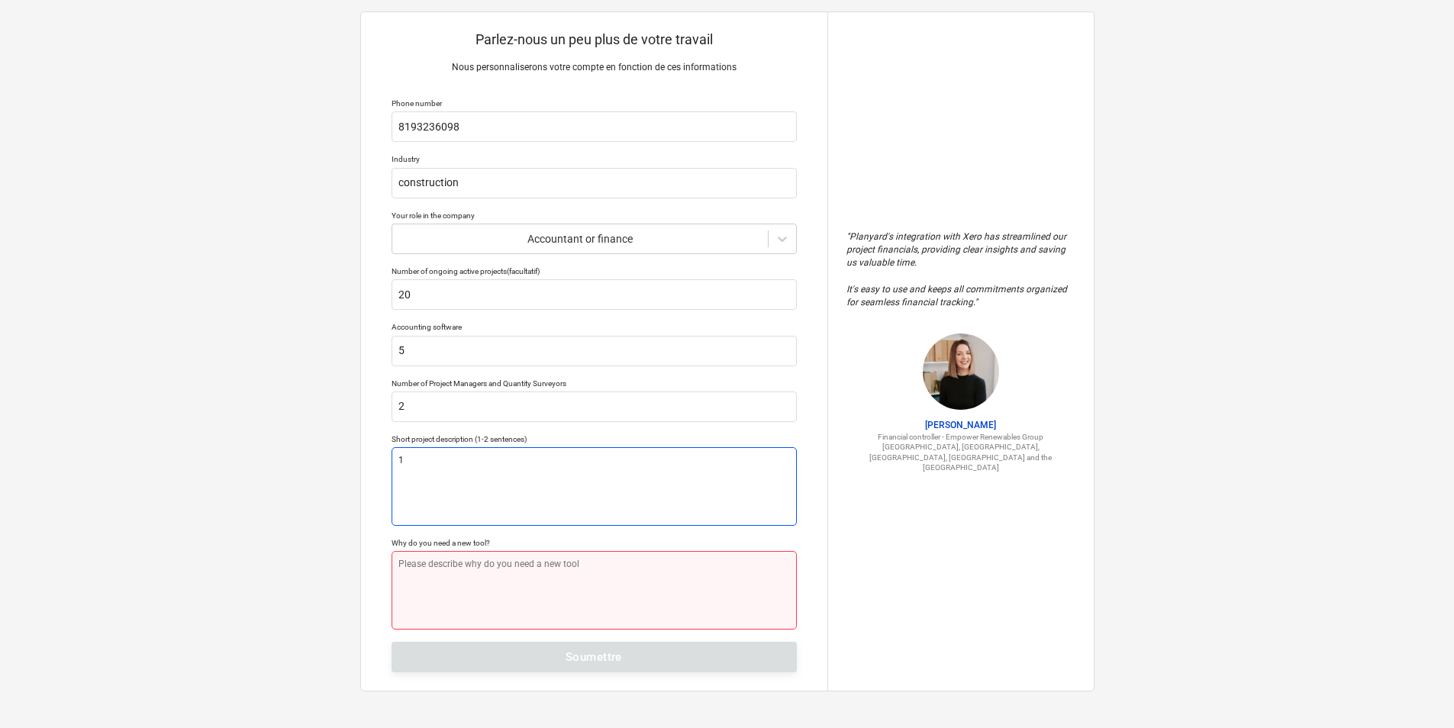
type textarea "1"
click at [472, 567] on textarea at bounding box center [594, 590] width 405 height 79
type textarea "x"
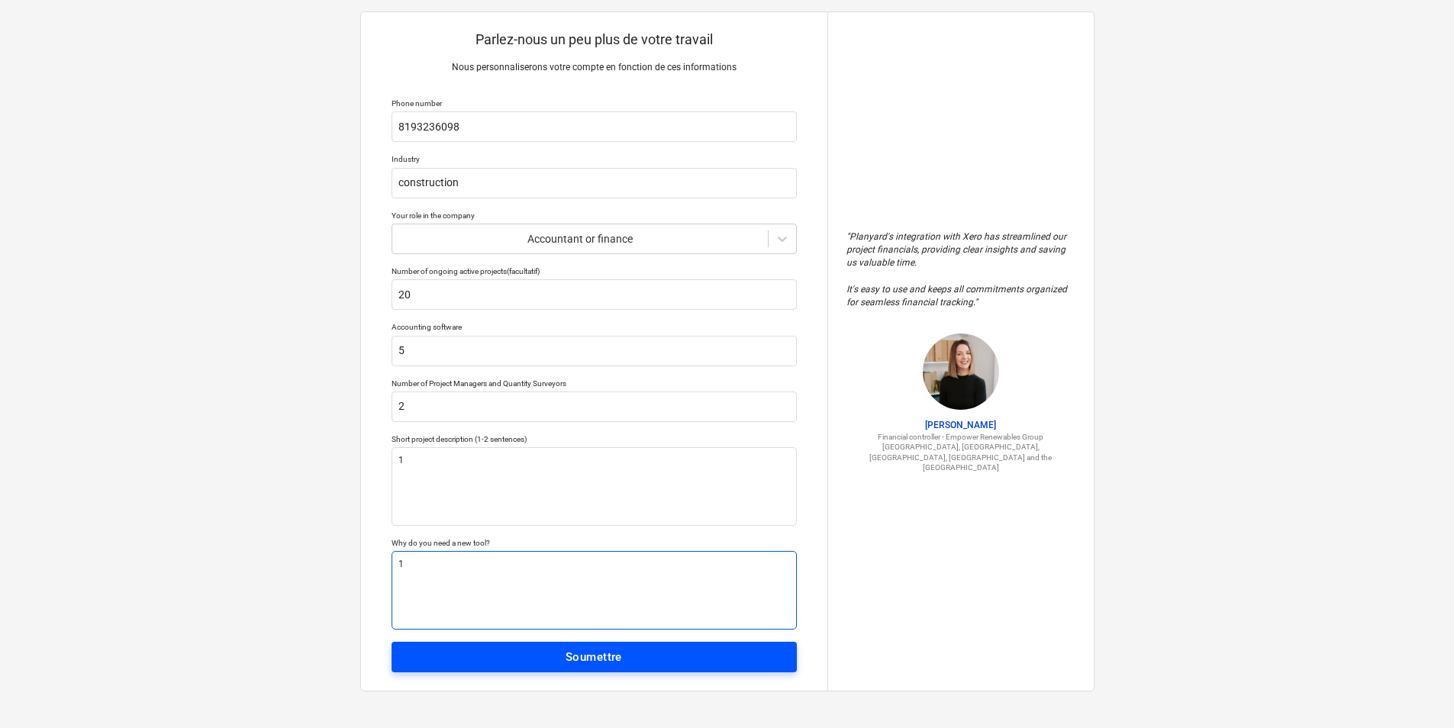
type textarea "1"
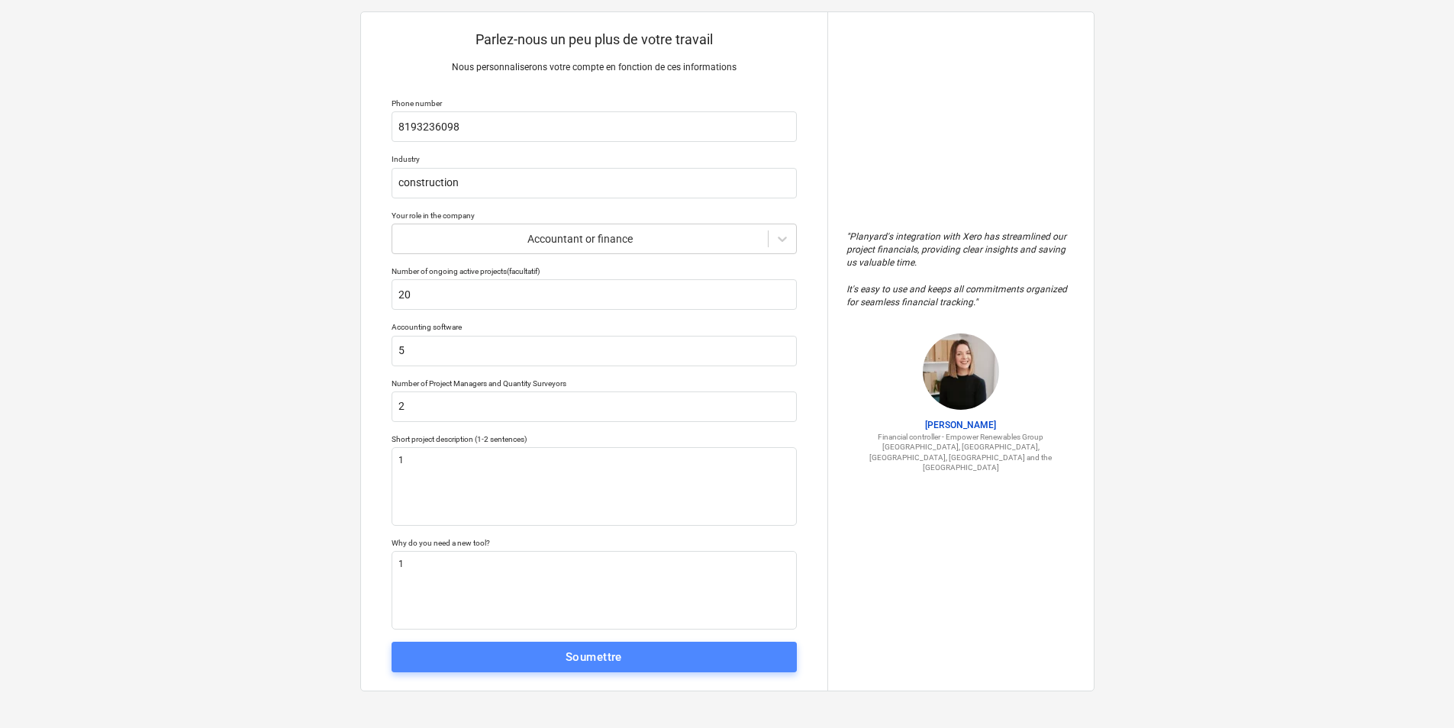
click at [699, 655] on span "Soumettre" at bounding box center [594, 657] width 372 height 20
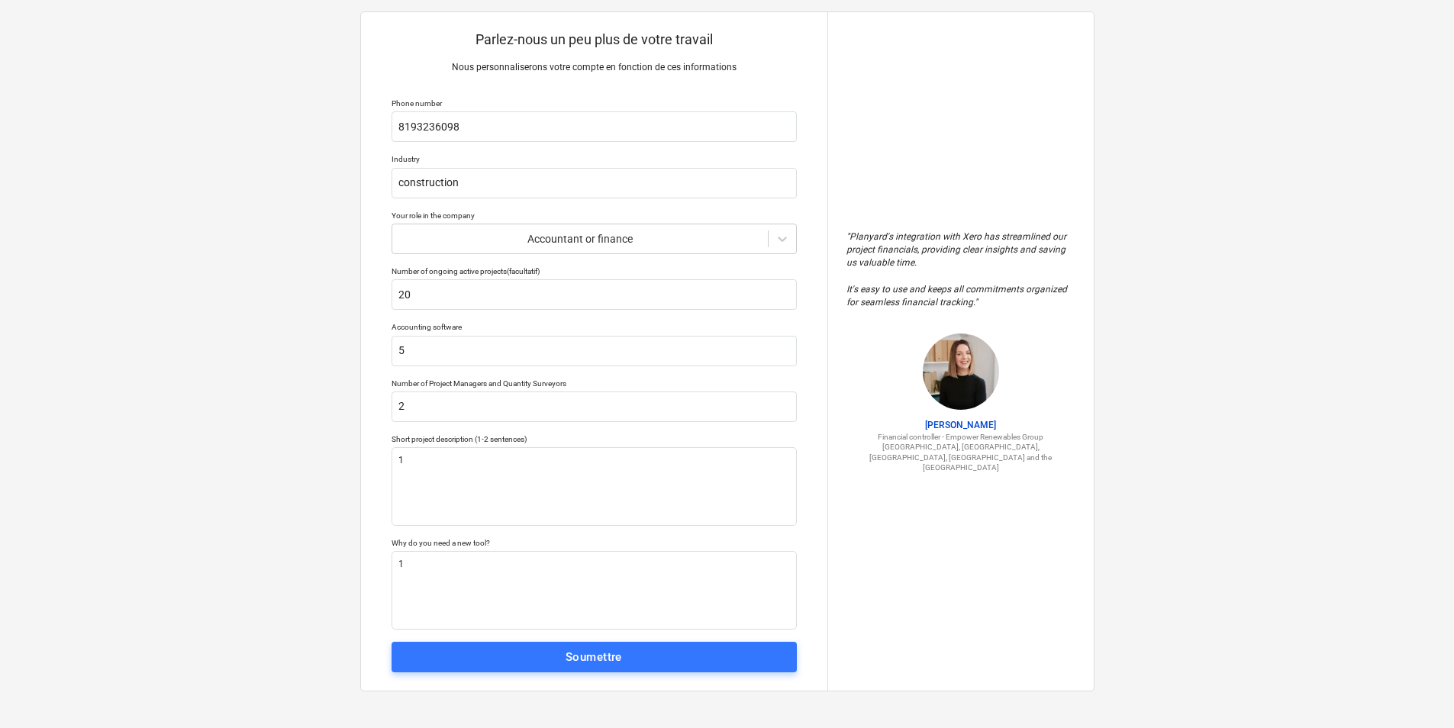
type textarea "x"
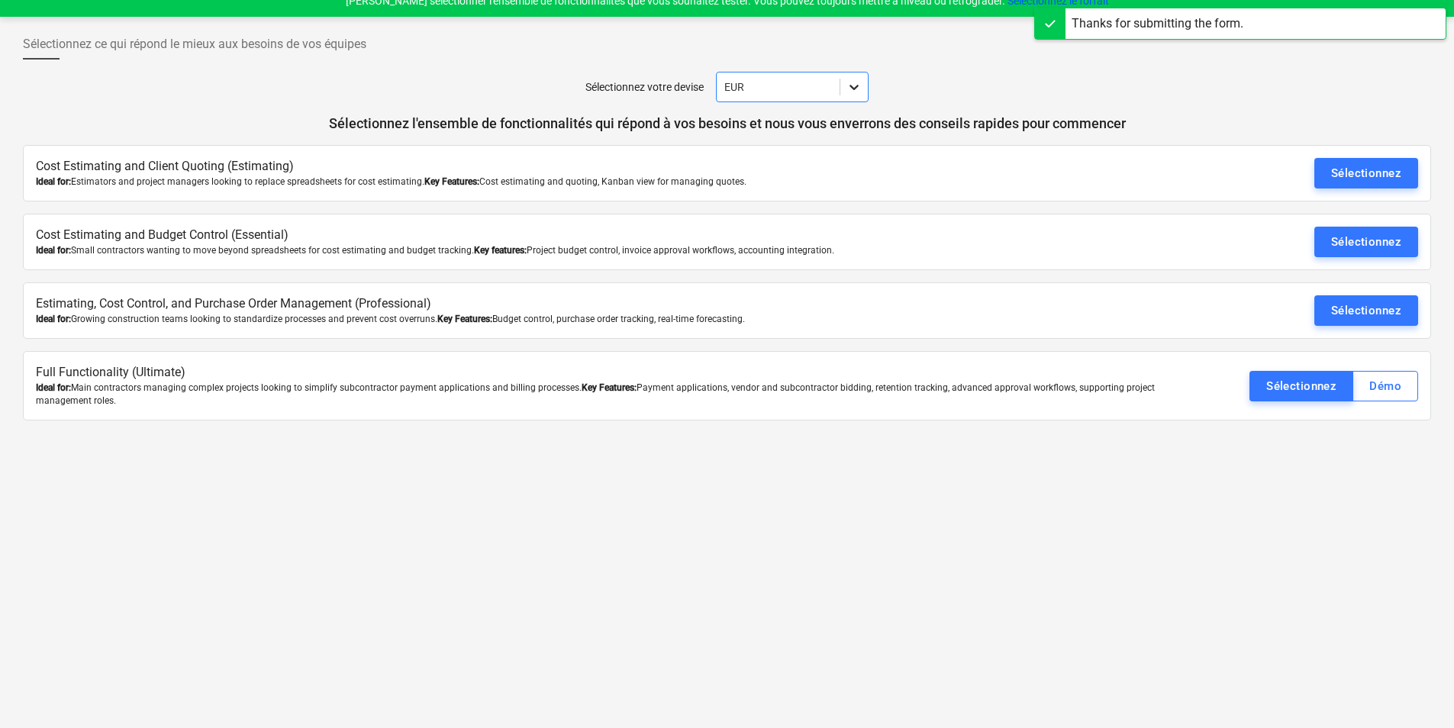
click at [853, 97] on div at bounding box center [854, 86] width 27 height 27
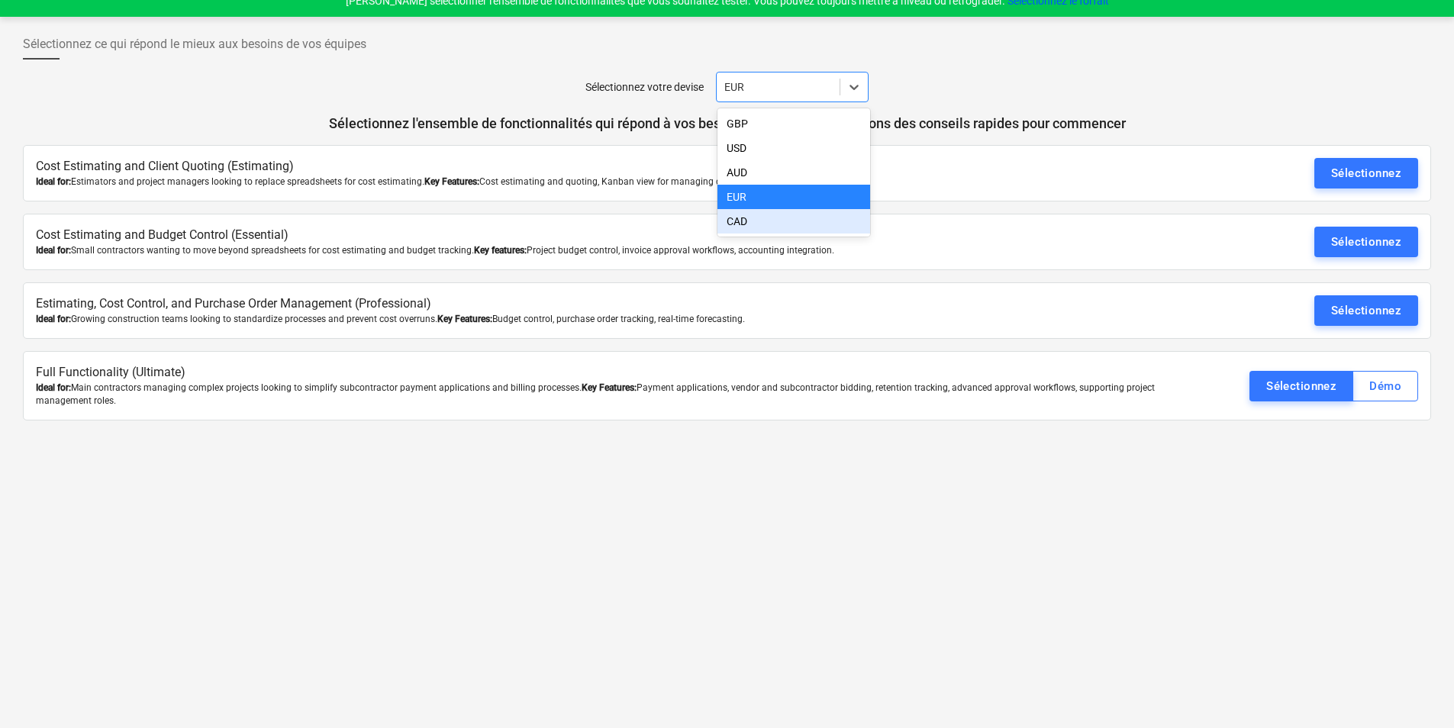
click at [763, 223] on div "CAD" at bounding box center [794, 221] width 153 height 24
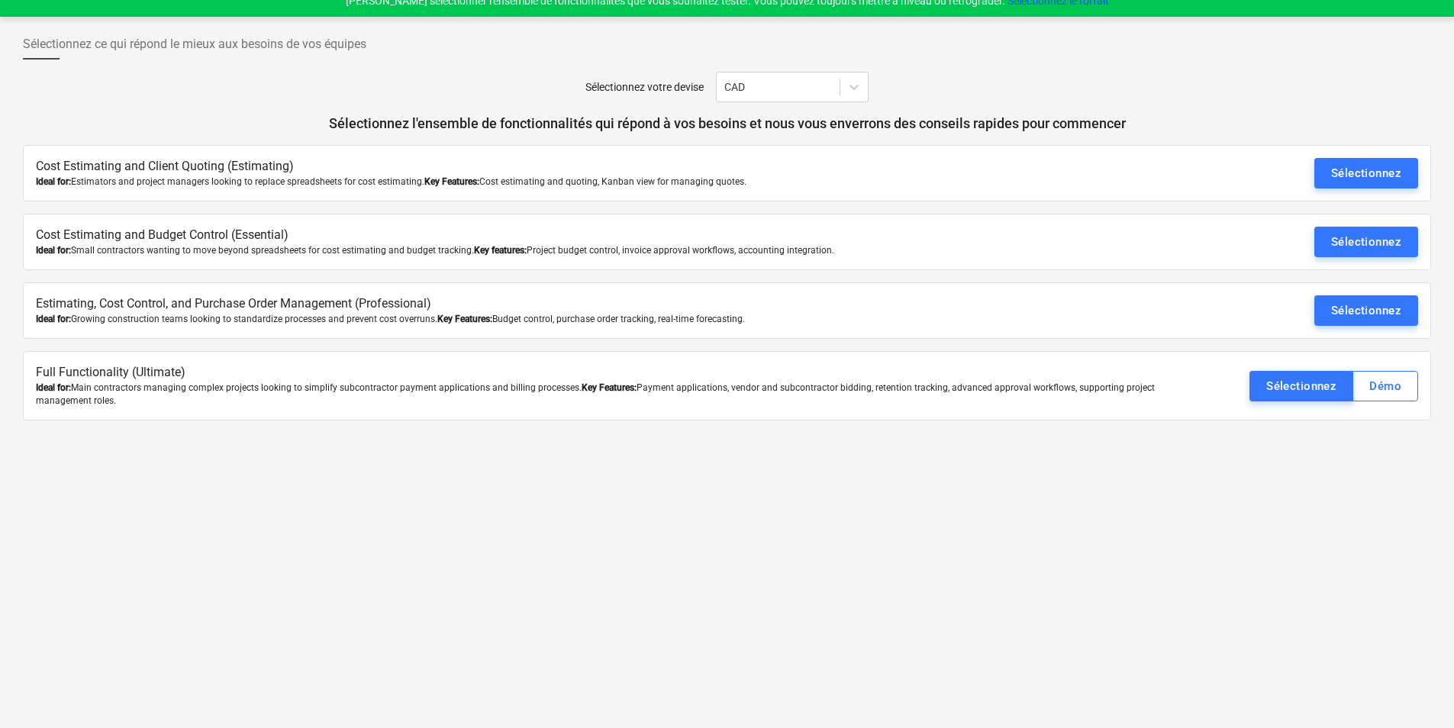
click at [1203, 77] on div "Sélectionnez votre devise CAD" at bounding box center [727, 87] width 1409 height 31
click at [1357, 308] on div "Sélectionnez" at bounding box center [1367, 311] width 70 height 20
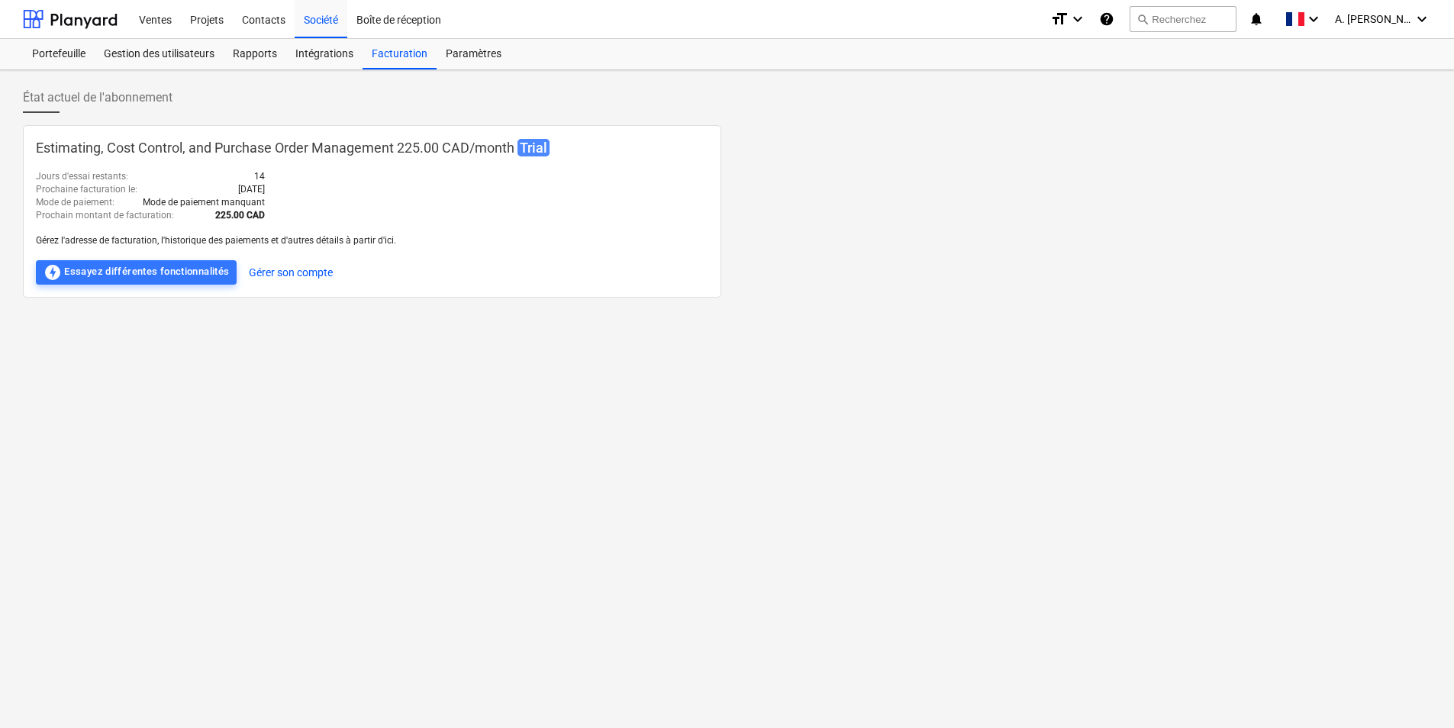
click at [439, 353] on div "État actuel de l'abonnement Estimating, Cost Control, and Purchase Order Manage…" at bounding box center [727, 399] width 1454 height 658
click at [177, 276] on div "offline_bolt Essayez différentes fonctionnalités" at bounding box center [137, 272] width 186 height 18
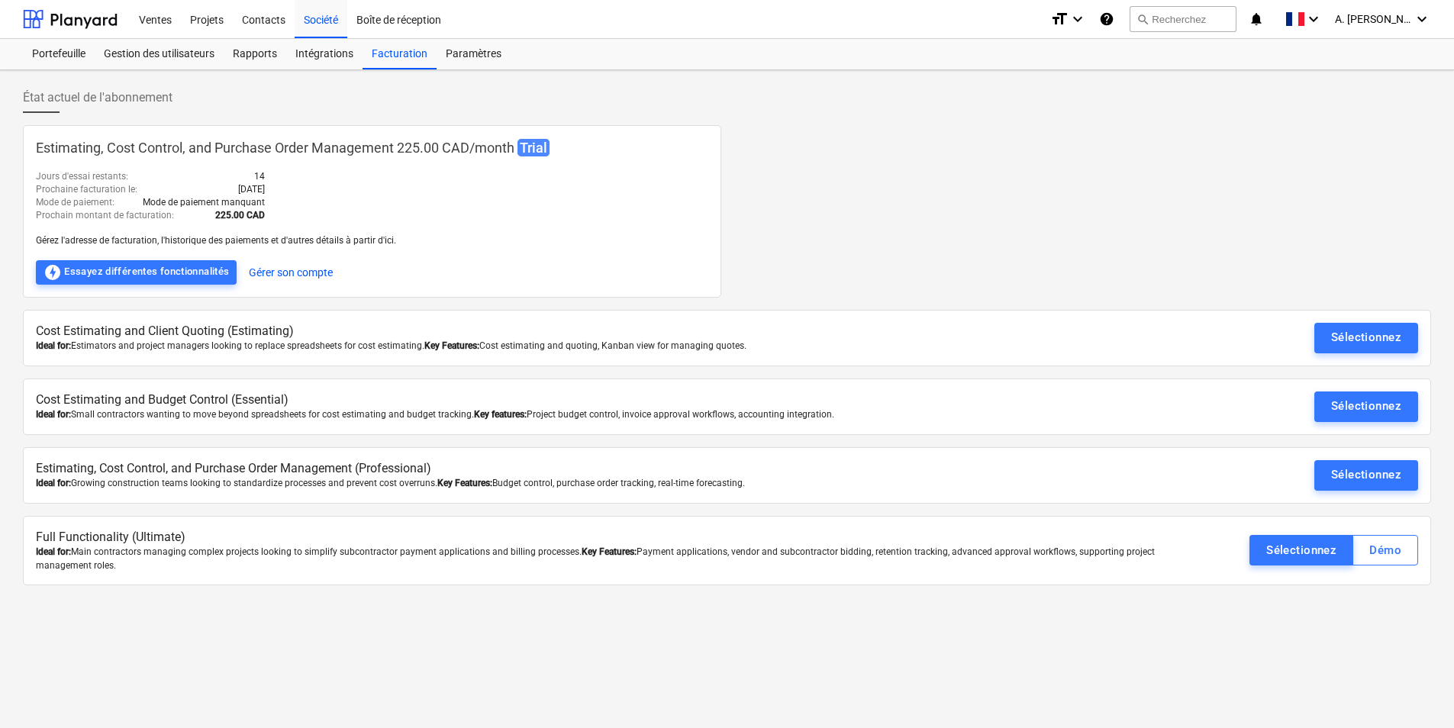
click at [1241, 196] on div "Estimating, Cost Control, and Purchase Order Management 225.00 CAD / month Tria…" at bounding box center [727, 211] width 1409 height 173
click at [187, 265] on div "offline_bolt Essayez différentes fonctionnalités" at bounding box center [137, 272] width 186 height 18
click at [279, 272] on button "Gérer son compte" at bounding box center [291, 272] width 84 height 24
click at [202, 21] on div "Projets" at bounding box center [207, 18] width 52 height 39
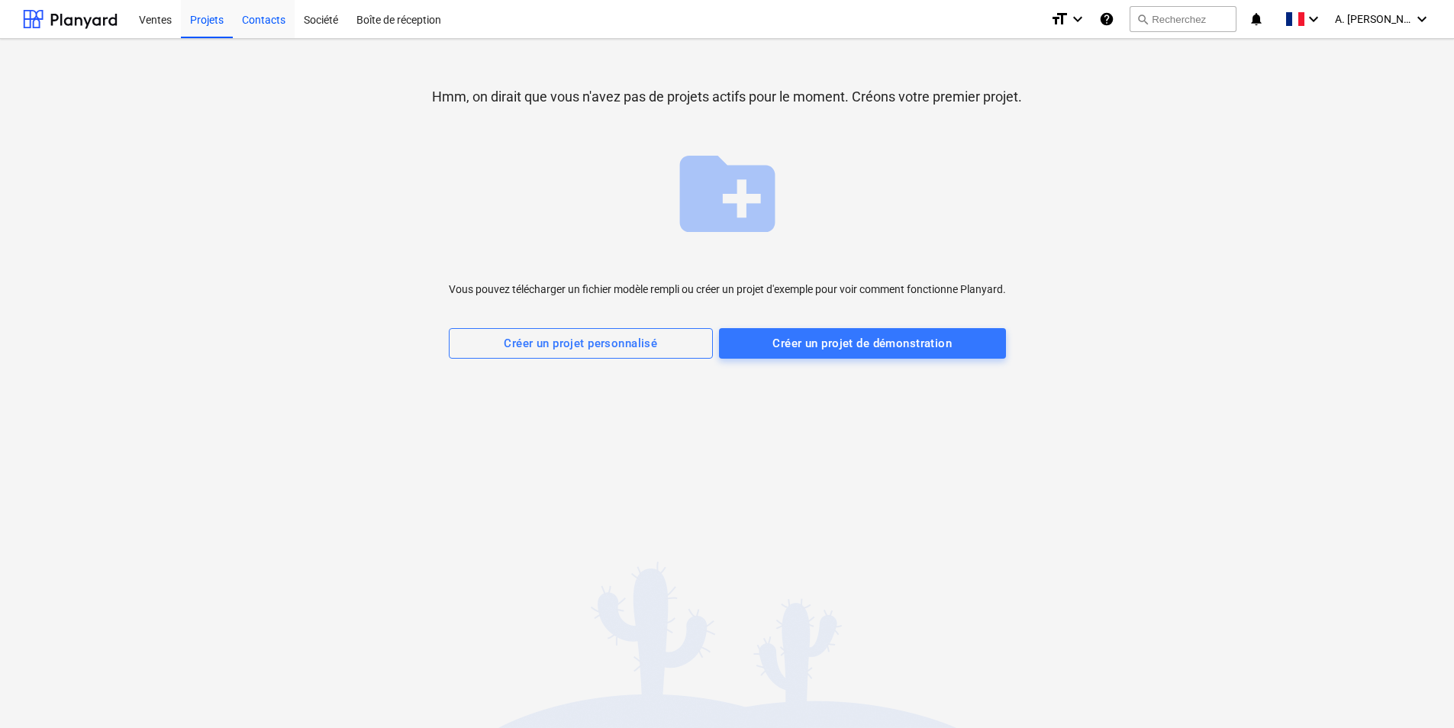
click at [257, 26] on div "Contacts" at bounding box center [264, 18] width 62 height 39
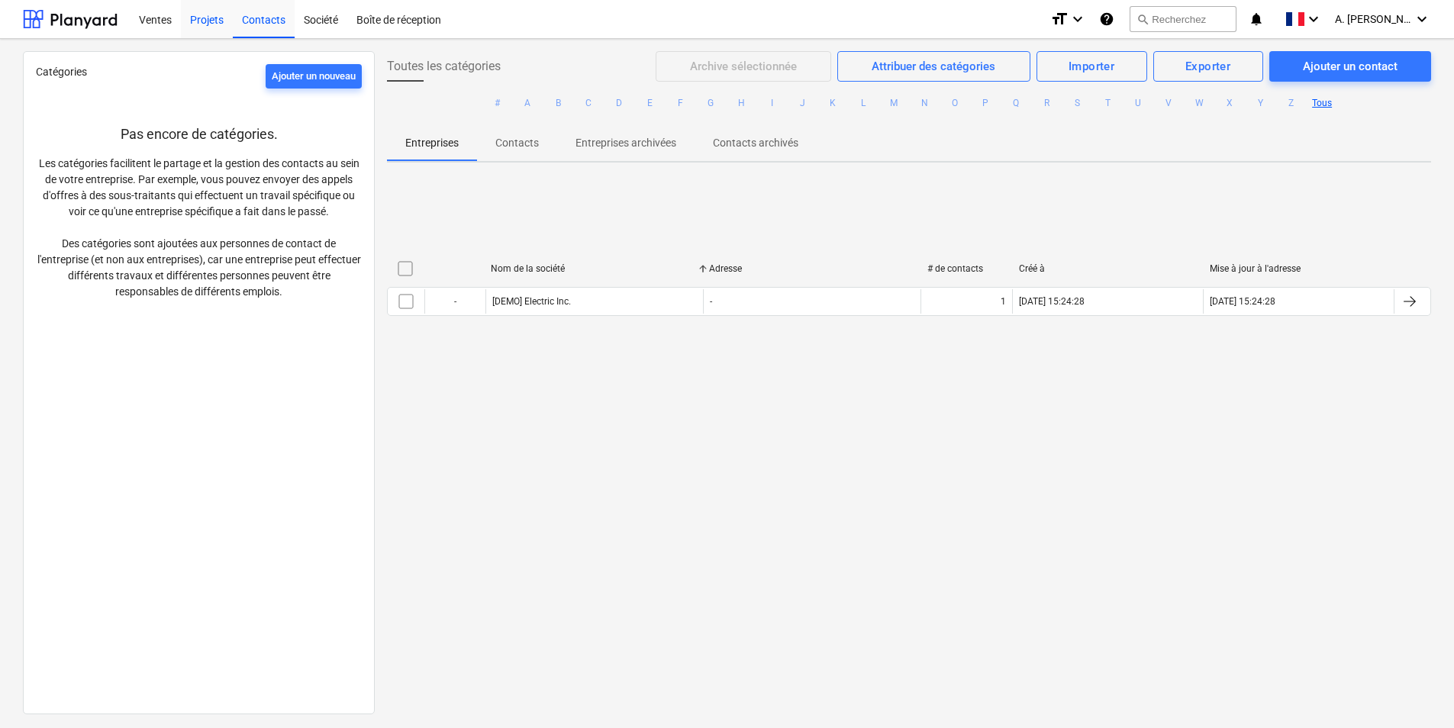
click at [210, 26] on div "Projets" at bounding box center [207, 18] width 52 height 39
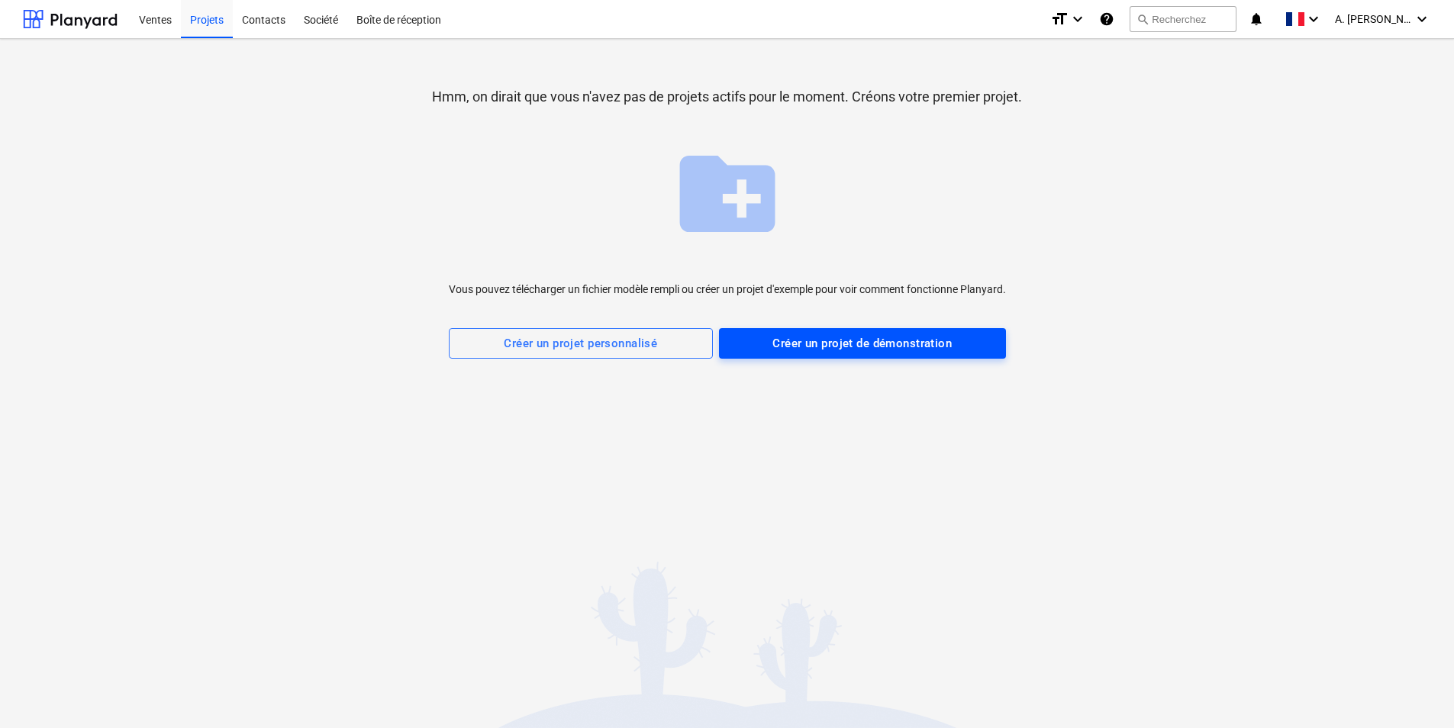
click at [819, 346] on div "Créer un projet de démonstration" at bounding box center [862, 344] width 179 height 20
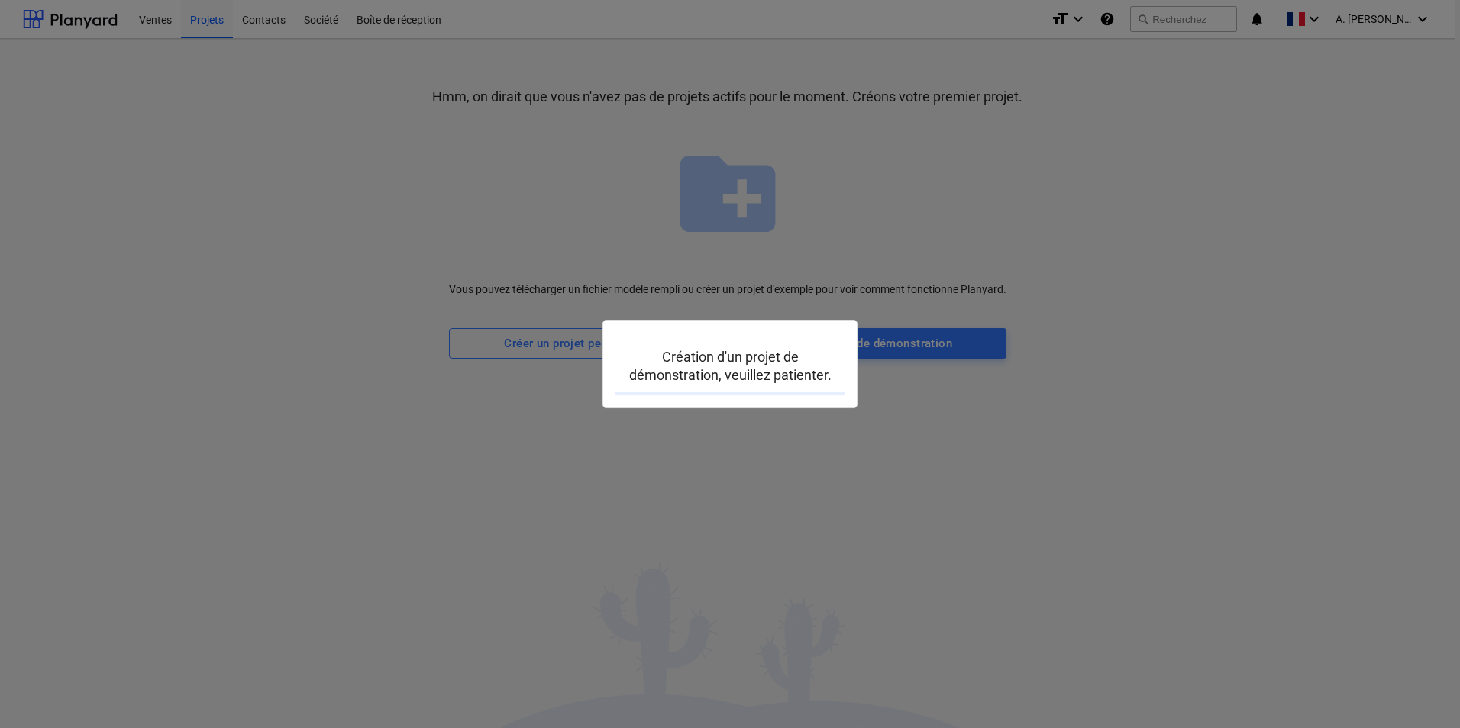
click at [729, 143] on div at bounding box center [730, 364] width 1460 height 728
click at [731, 525] on div at bounding box center [730, 364] width 1460 height 728
